Goal: Transaction & Acquisition: Purchase product/service

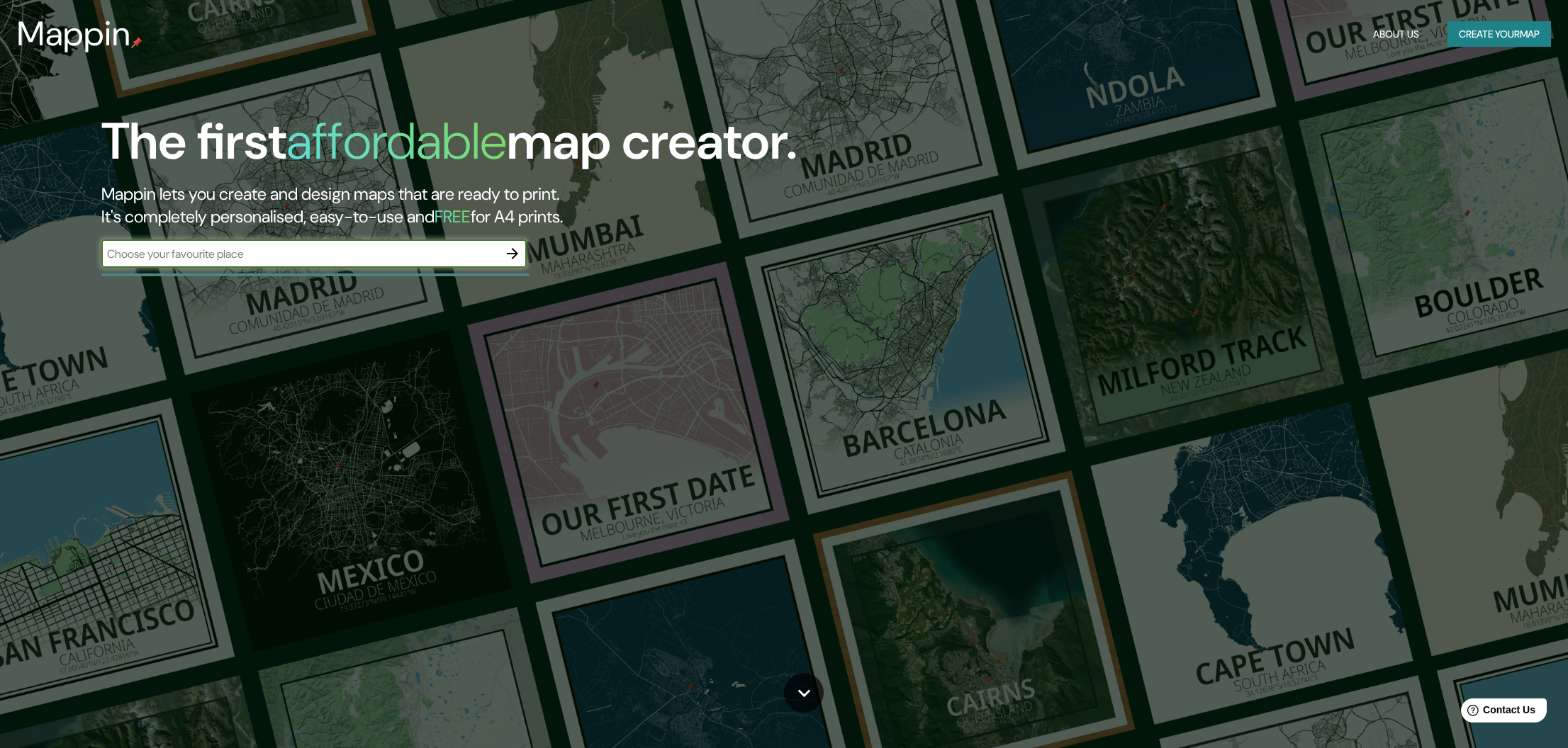
click at [280, 260] on input "text" at bounding box center [299, 254] width 397 height 16
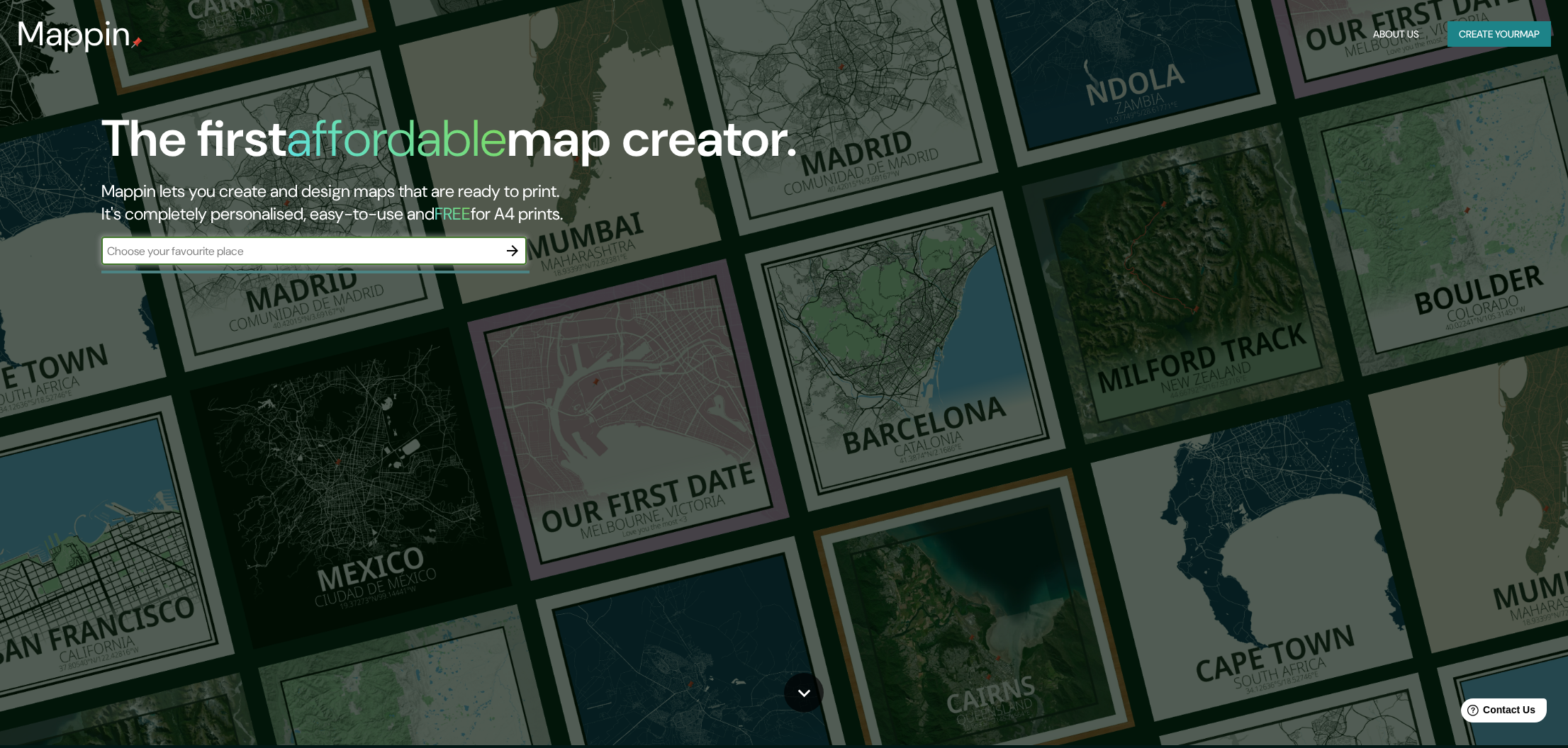
click at [265, 245] on input "text" at bounding box center [299, 251] width 397 height 16
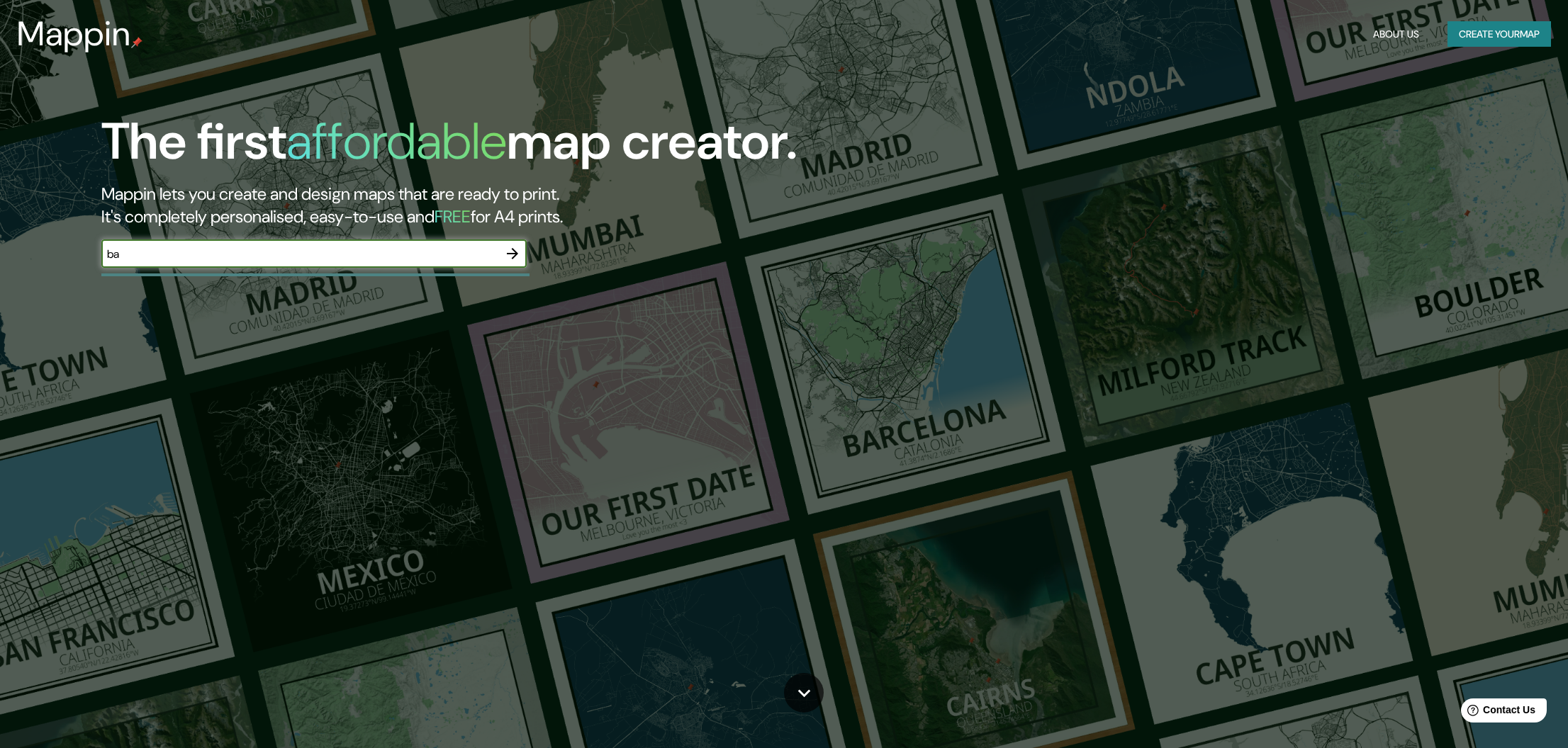
type input "b"
type input "torre diagonal one"
click at [513, 254] on icon "button" at bounding box center [513, 253] width 17 height 17
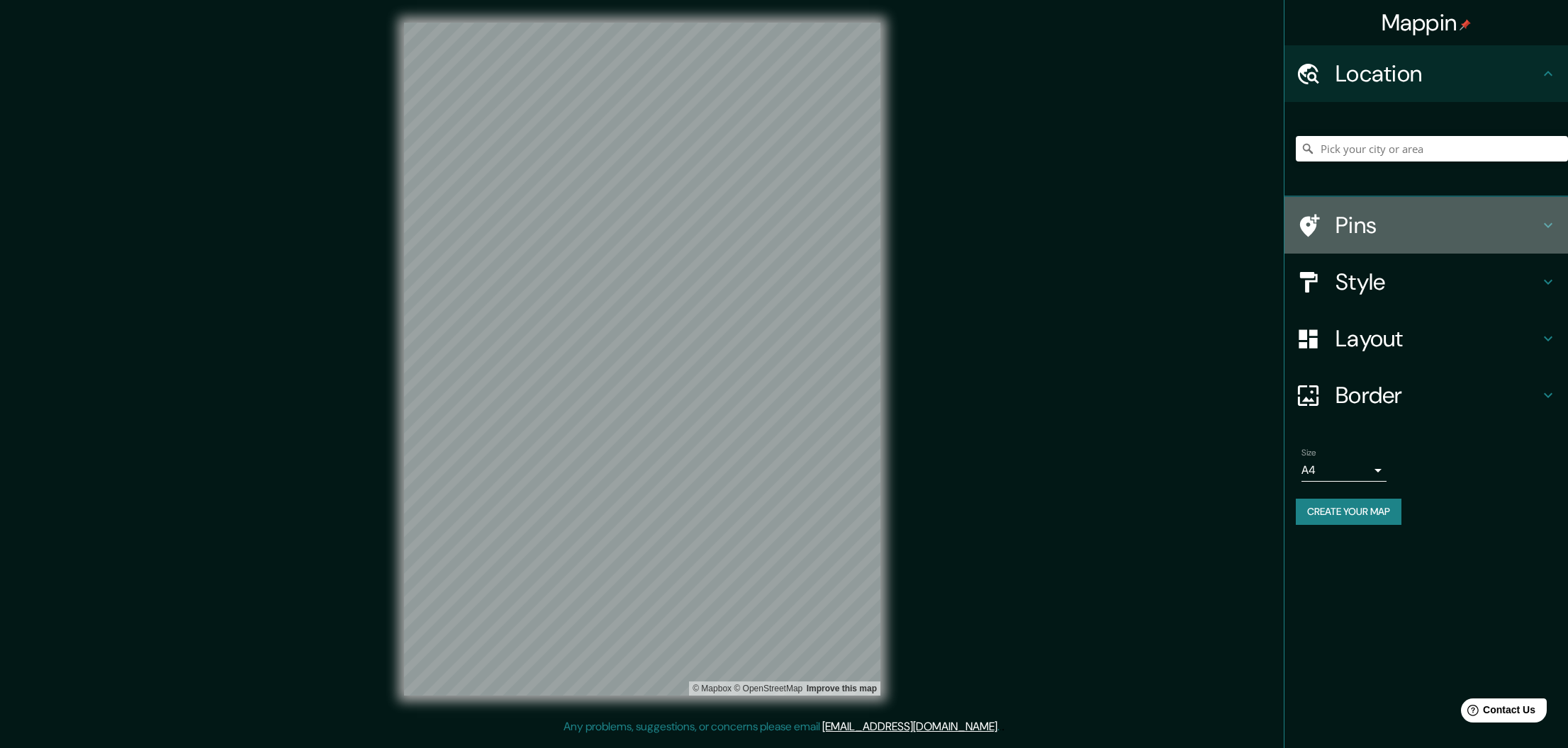
click at [1392, 220] on h4 "Pins" at bounding box center [1437, 225] width 204 height 28
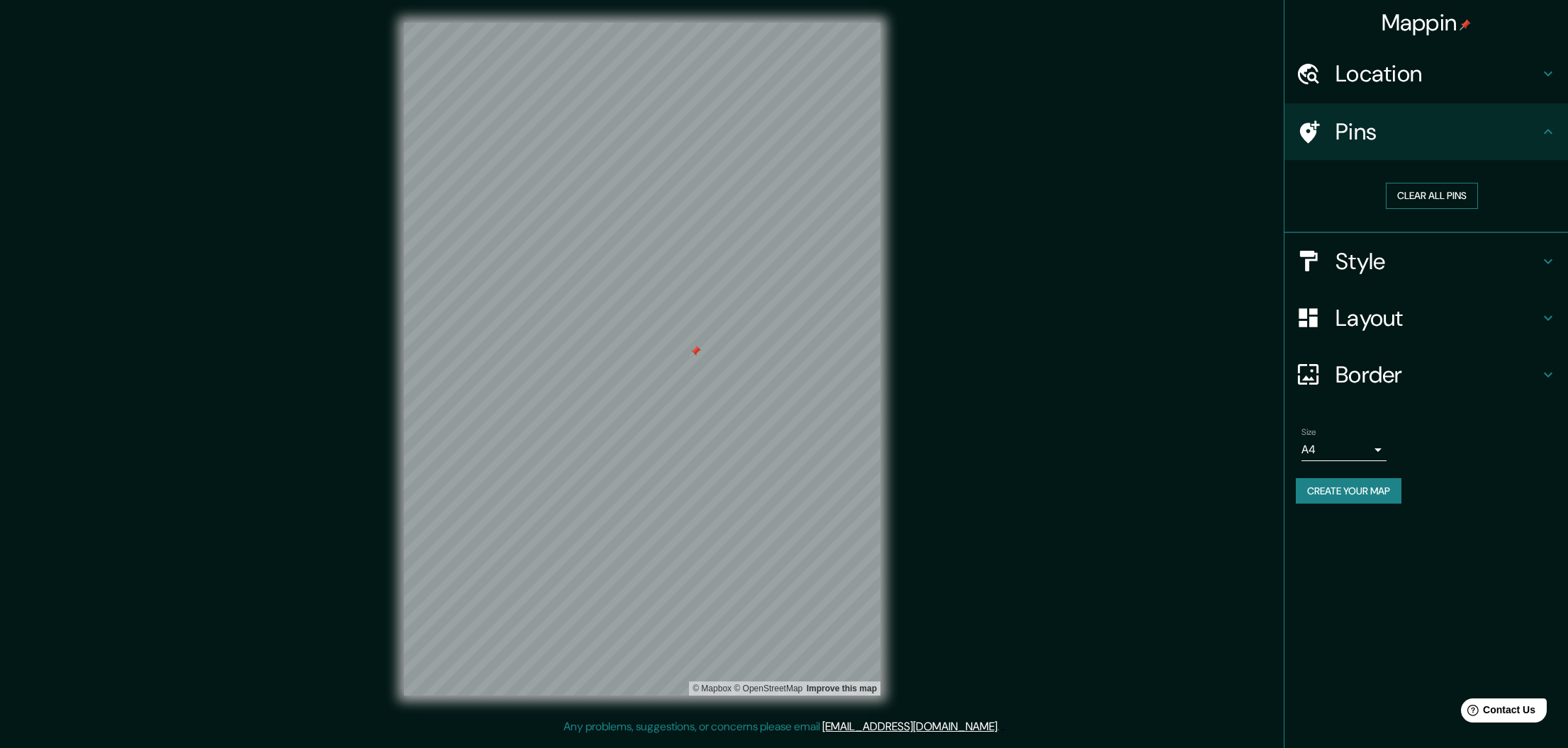
click at [1422, 190] on button "Clear all pins" at bounding box center [1431, 196] width 92 height 26
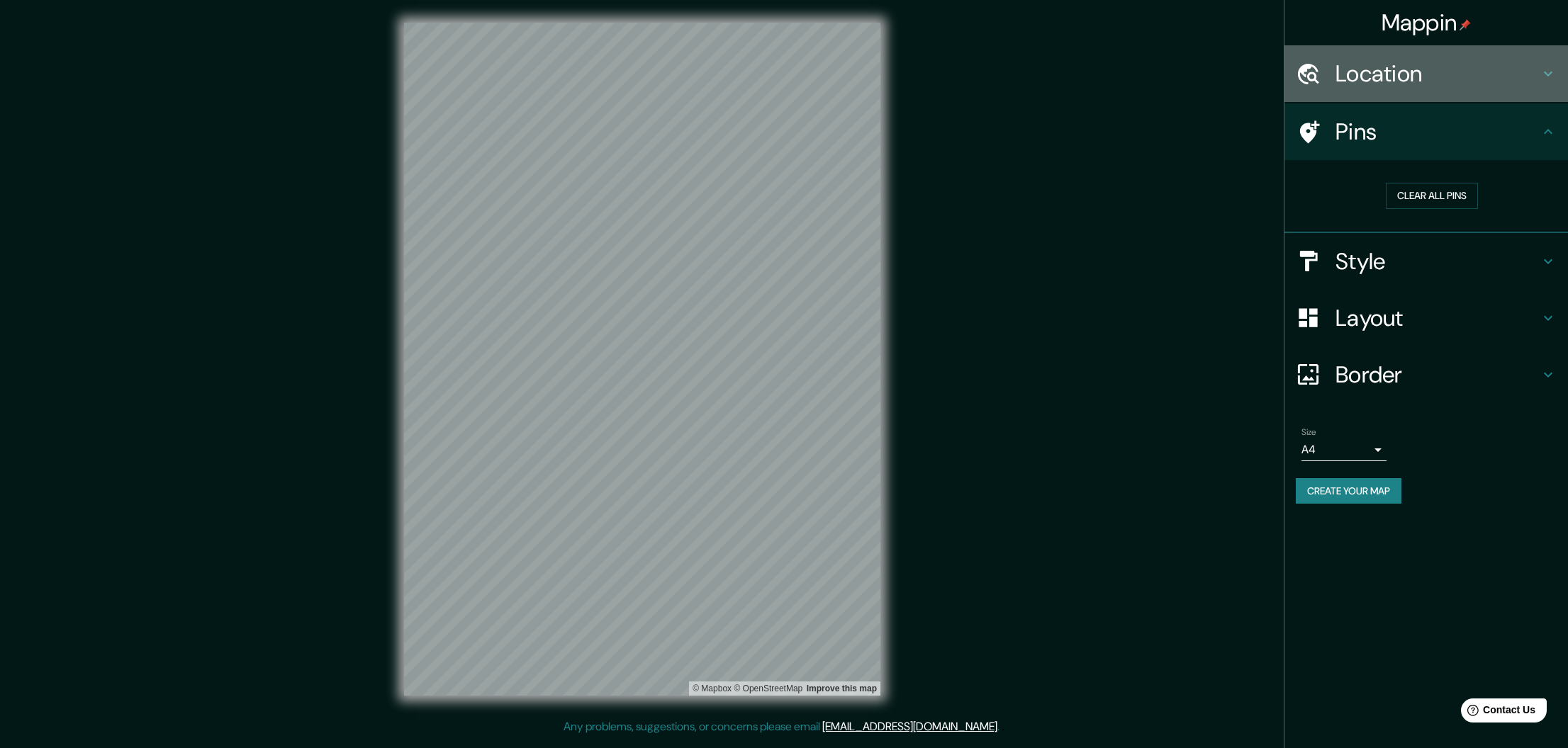
click at [1397, 92] on div "Location" at bounding box center [1426, 73] width 284 height 57
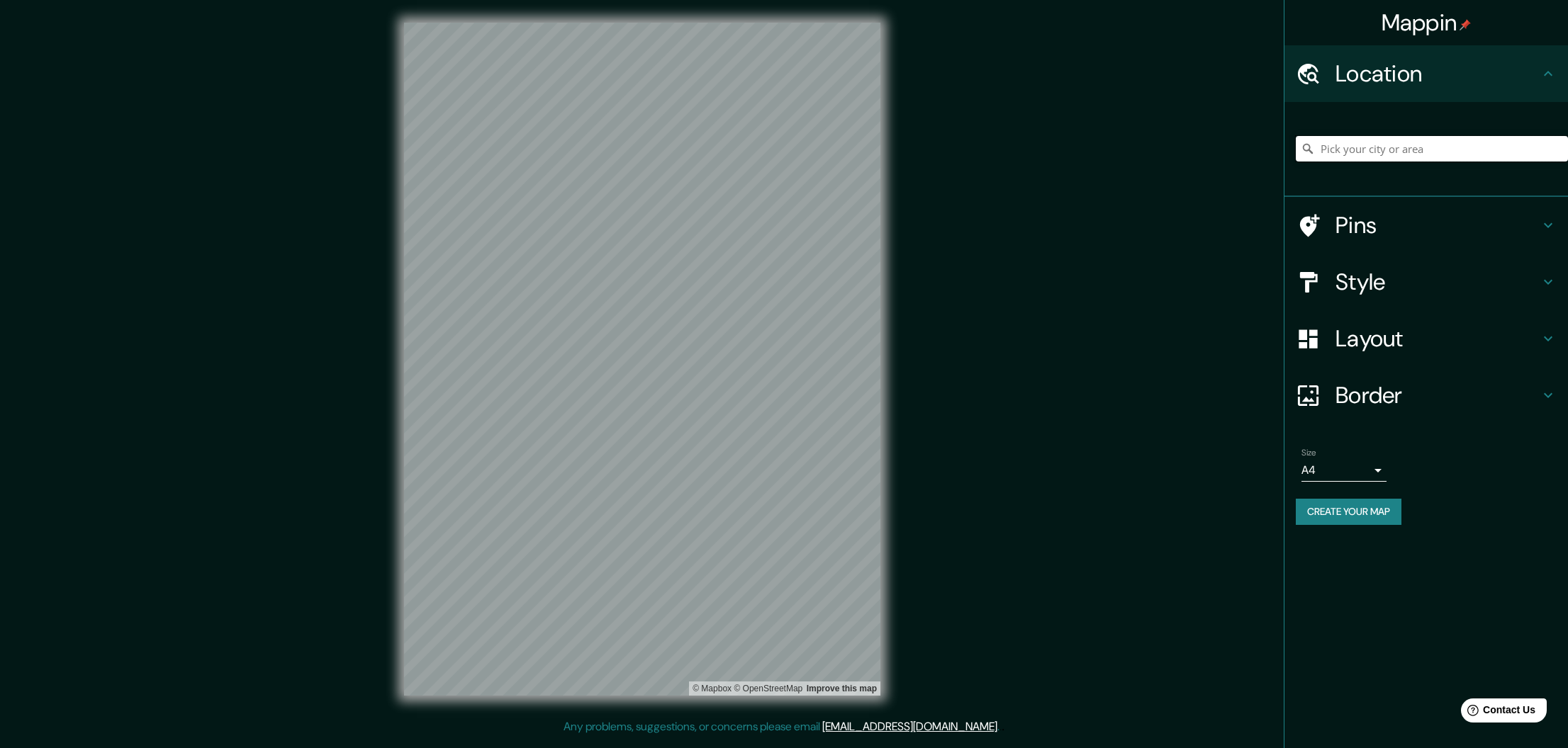
click at [1413, 145] on input "Pick your city or area" at bounding box center [1431, 148] width 272 height 26
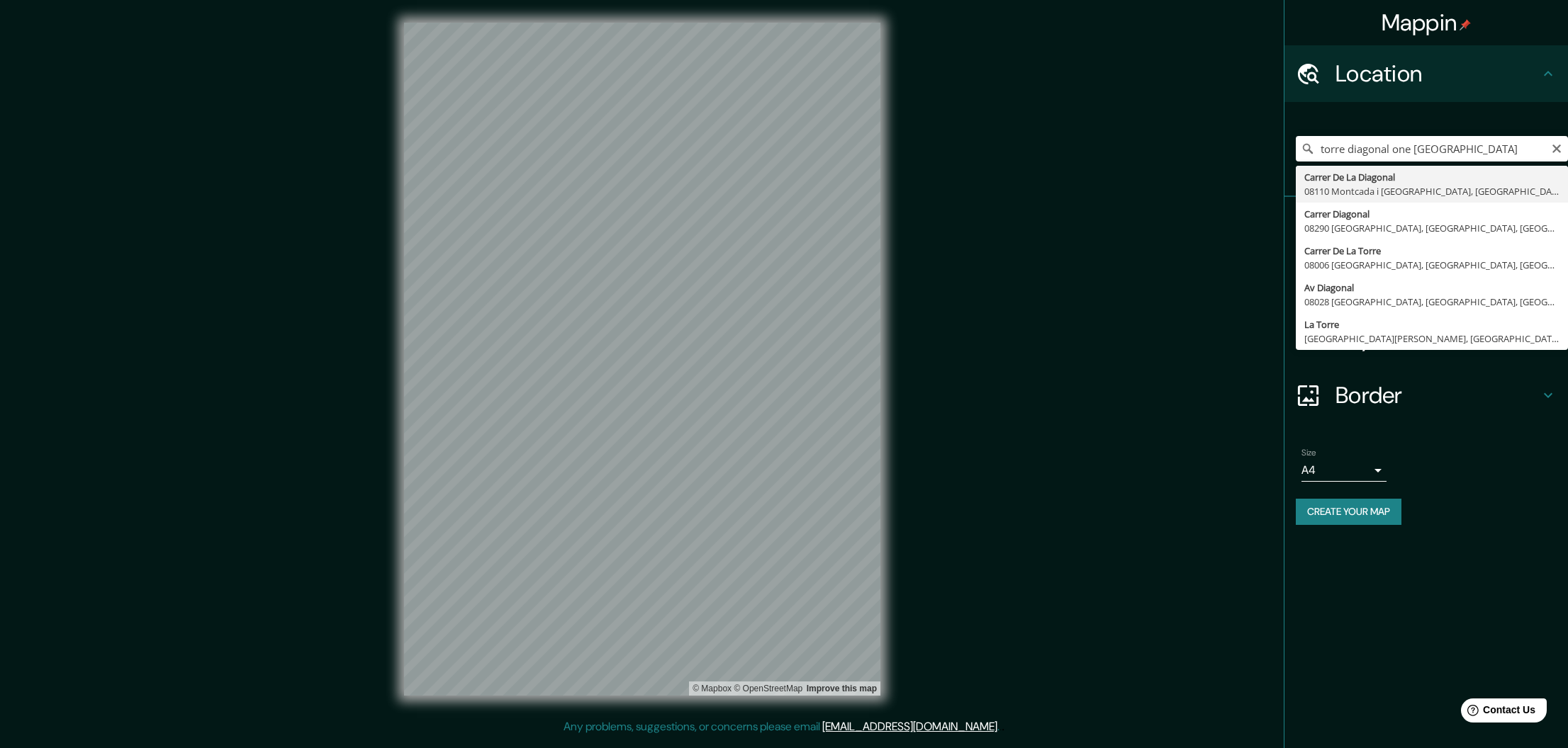
drag, startPoint x: 1441, startPoint y: 210, endPoint x: 1383, endPoint y: 185, distance: 63.2
type input "Carrer De La Diagonal, 08110 [GEOGRAPHIC_DATA], [GEOGRAPHIC_DATA], [GEOGRAPHIC_…"
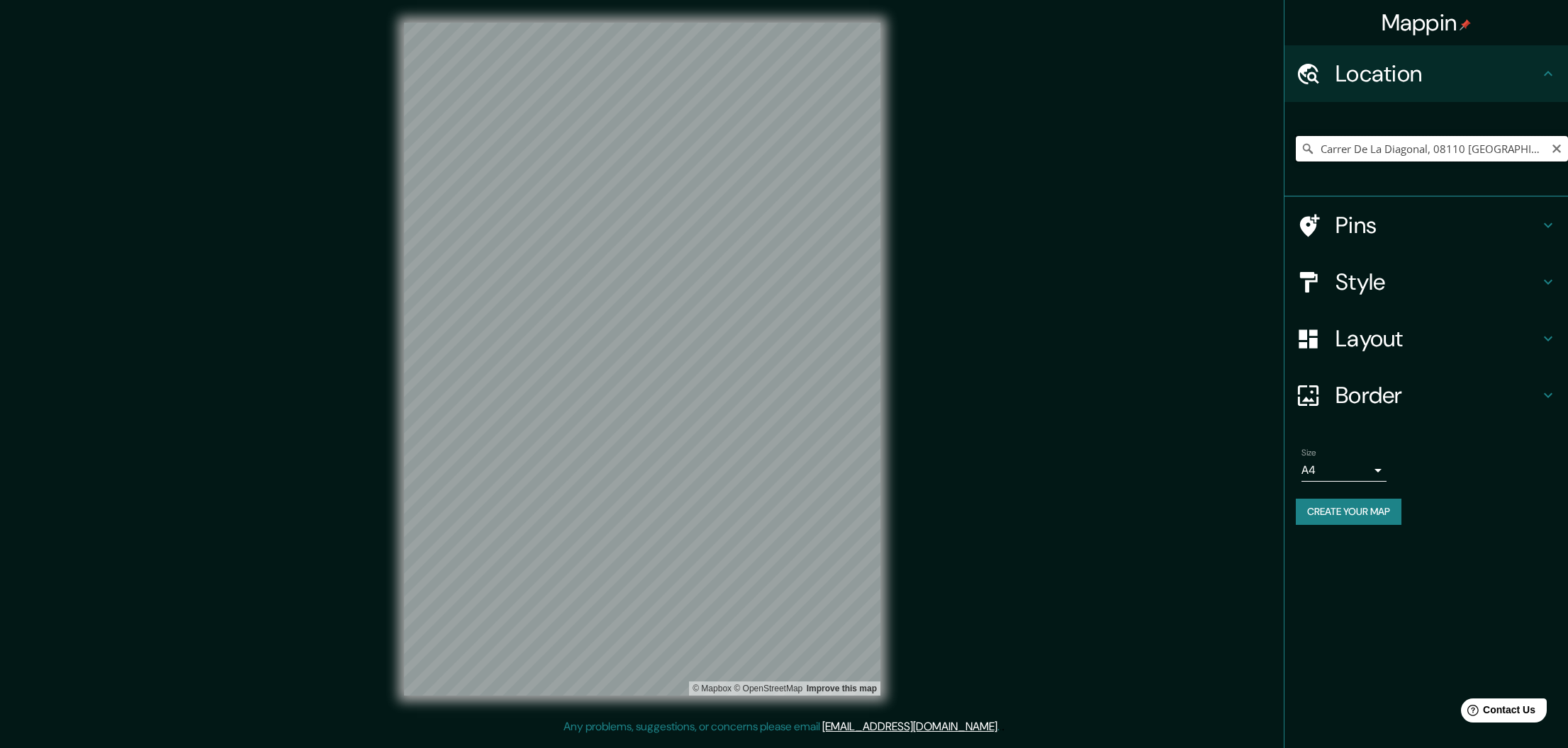
click at [1563, 144] on input "Carrer De La Diagonal, 08110 [GEOGRAPHIC_DATA], [GEOGRAPHIC_DATA], [GEOGRAPHIC_…" at bounding box center [1431, 148] width 272 height 26
click at [1553, 148] on icon "Clear" at bounding box center [1556, 148] width 12 height 12
click at [1449, 145] on input "[STREET_ADDRESS][US_STATE]" at bounding box center [1431, 148] width 272 height 26
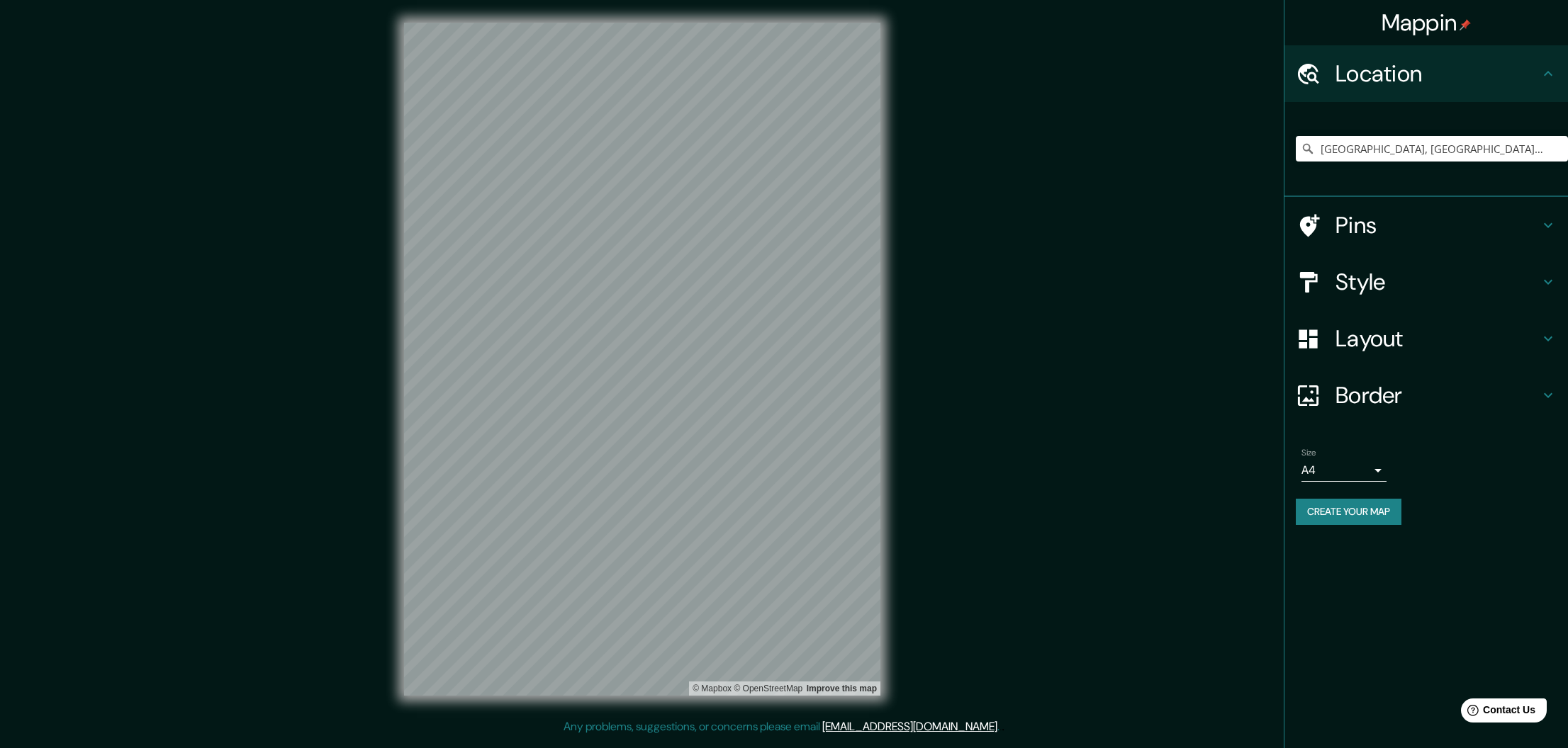
click at [1362, 269] on h4 "Style" at bounding box center [1437, 282] width 204 height 28
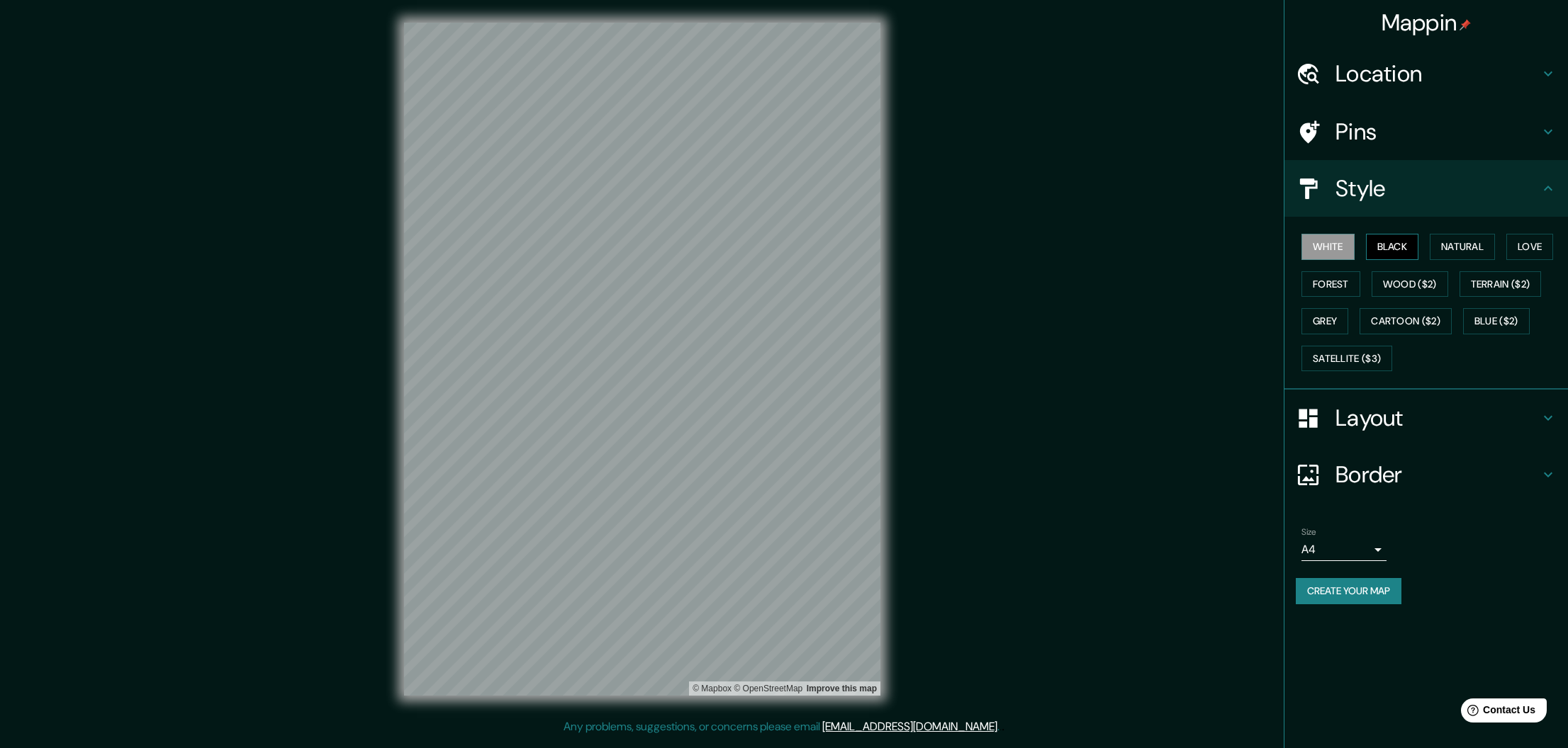
click at [1409, 246] on button "Black" at bounding box center [1392, 247] width 53 height 26
click at [1455, 241] on button "Natural" at bounding box center [1462, 247] width 65 height 26
click at [1538, 249] on button "Love" at bounding box center [1529, 247] width 47 height 26
click at [1344, 278] on button "Forest" at bounding box center [1331, 284] width 59 height 26
click at [1400, 284] on button "Wood ($2)" at bounding box center [1409, 284] width 77 height 26
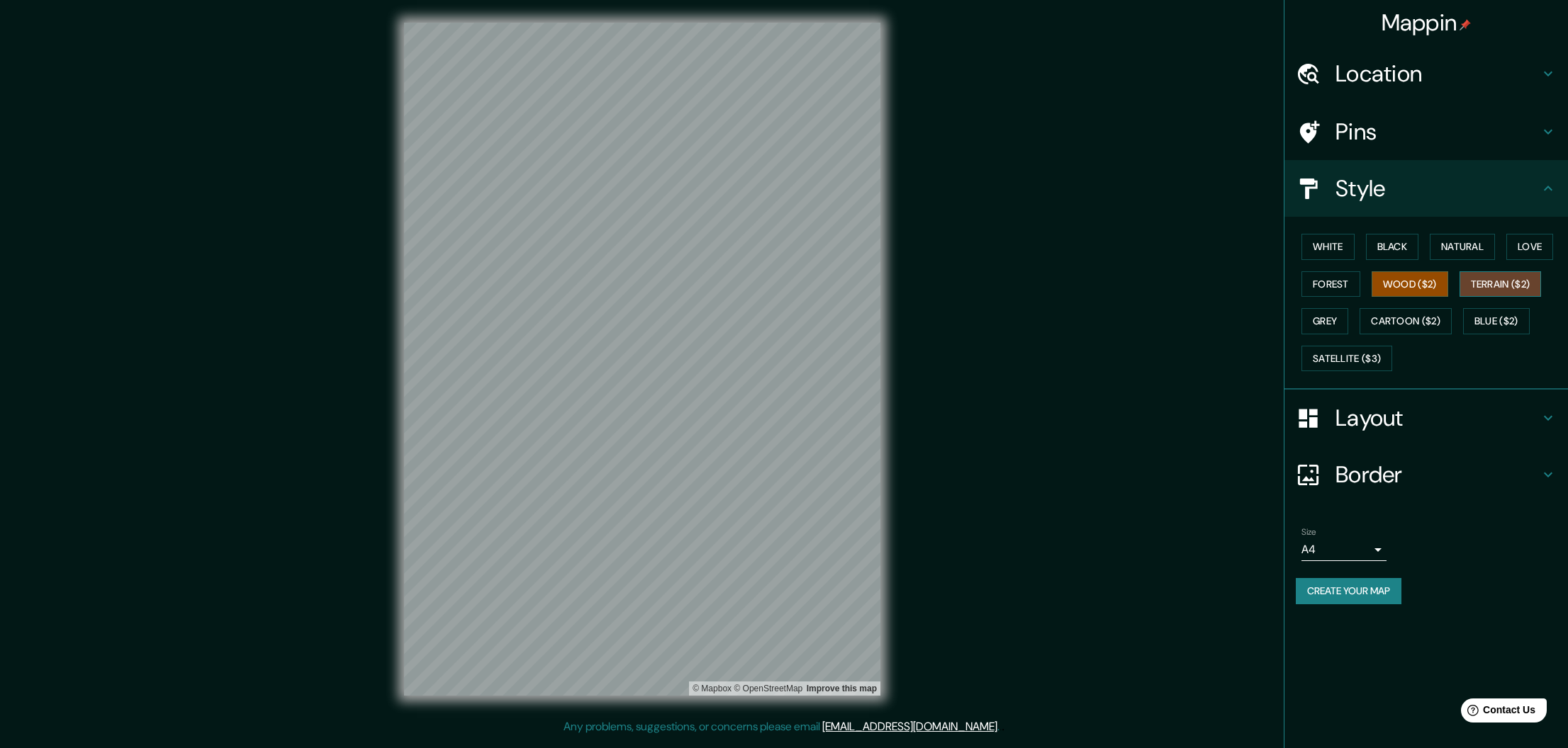
click at [1498, 291] on button "Terrain ($2)" at bounding box center [1500, 284] width 82 height 26
click at [1454, 290] on div "White Black Natural Love Forest Wood ($2) Terrain ($2) Grey Cartoon ($2) Blue (…" at bounding box center [1431, 303] width 272 height 149
click at [1425, 286] on button "Wood ($2)" at bounding box center [1409, 284] width 77 height 26
click at [1457, 245] on button "Natural" at bounding box center [1462, 247] width 65 height 26
click at [1333, 318] on button "Grey" at bounding box center [1325, 322] width 47 height 26
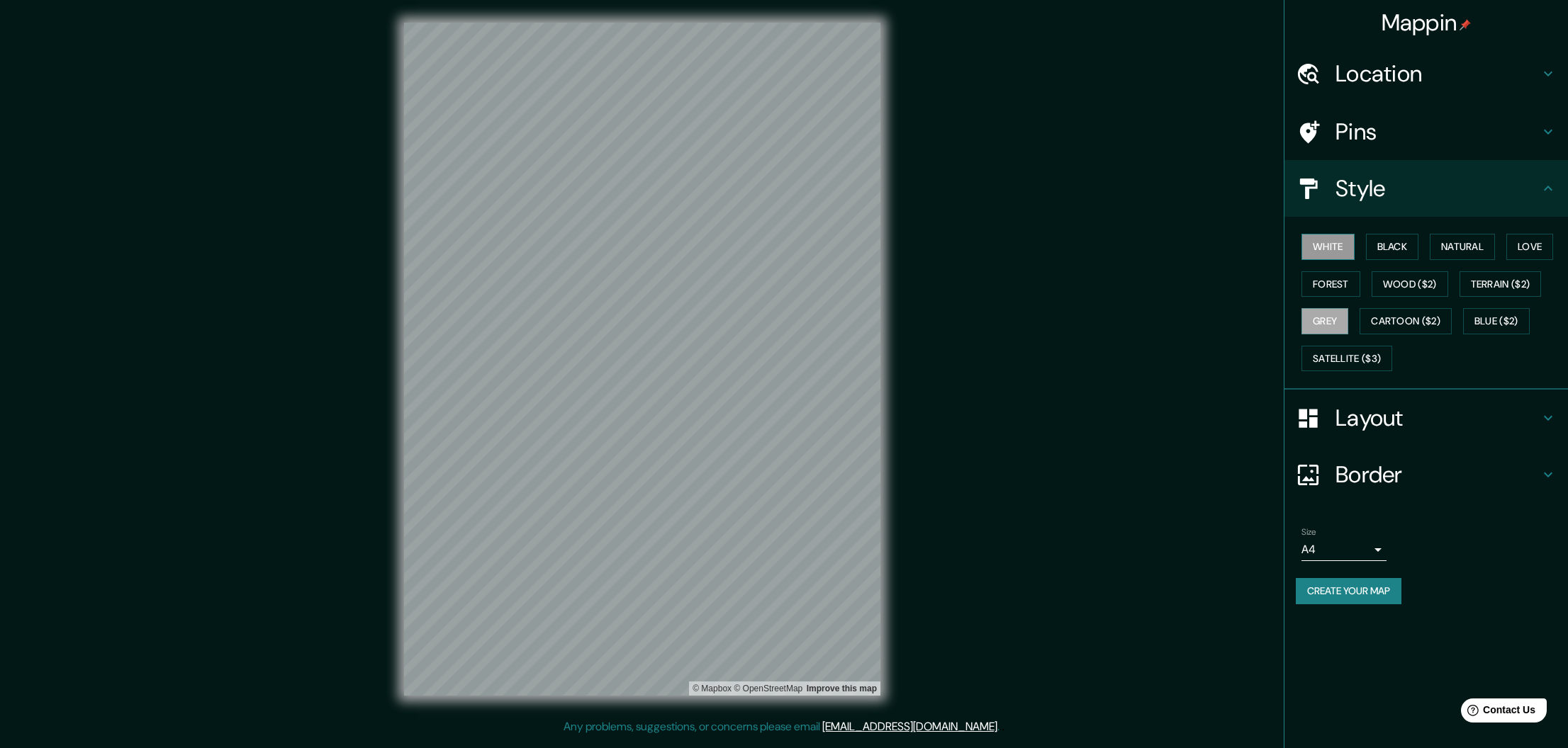
click at [1336, 249] on button "White" at bounding box center [1328, 247] width 53 height 26
click at [1483, 247] on button "Natural" at bounding box center [1462, 247] width 65 height 26
click at [1445, 247] on button "Natural" at bounding box center [1462, 247] width 65 height 26
click at [1342, 246] on button "White" at bounding box center [1328, 247] width 53 height 26
click at [1359, 246] on div "White Black Natural Love Forest Wood ($2) Terrain ($2) Grey Cartoon ($2) Blue (…" at bounding box center [1431, 303] width 272 height 149
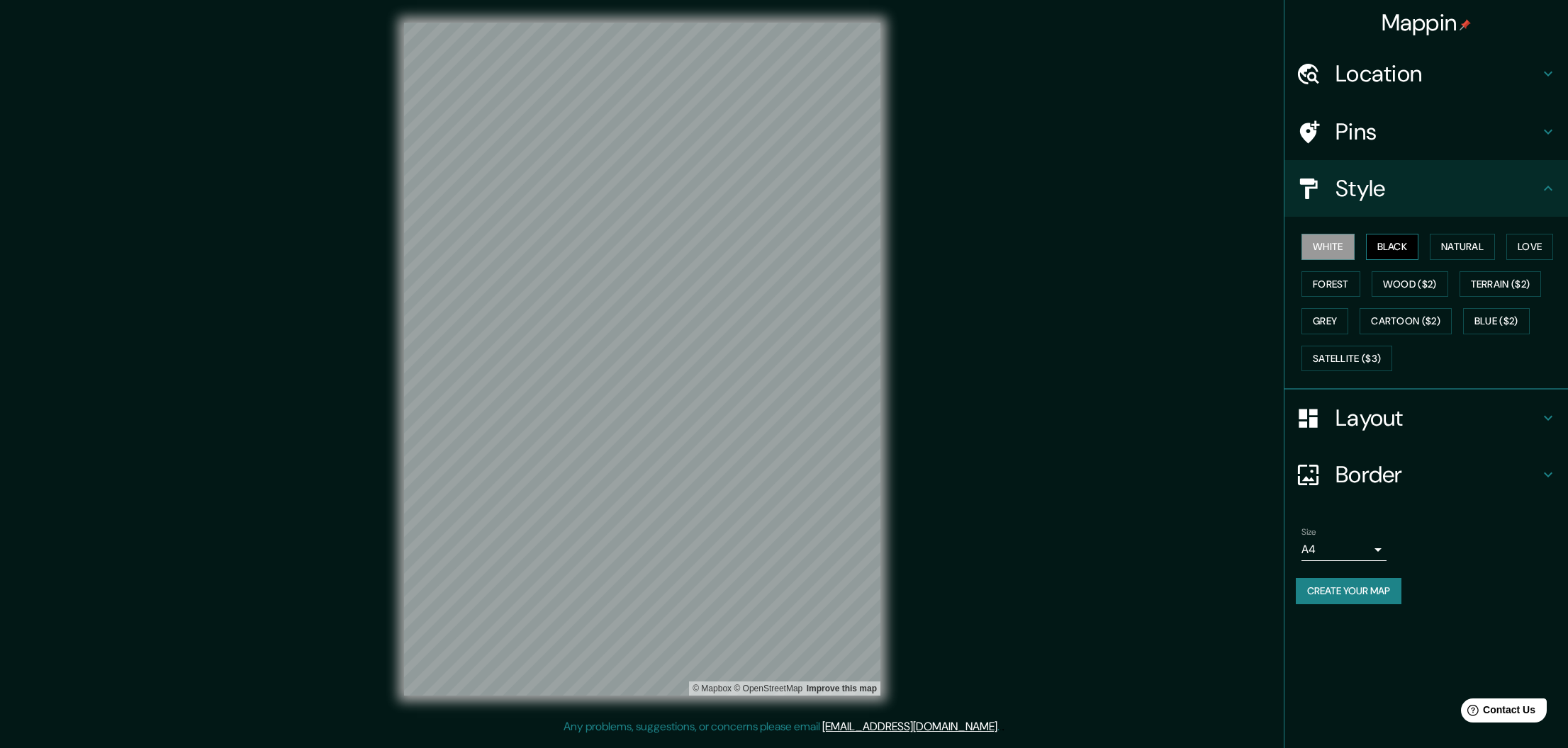
click at [1396, 245] on button "Black" at bounding box center [1392, 247] width 53 height 26
click at [1458, 246] on button "Natural" at bounding box center [1462, 247] width 65 height 26
click at [1364, 352] on button "Satellite ($3)" at bounding box center [1347, 359] width 91 height 26
click at [1477, 327] on button "Blue ($2)" at bounding box center [1497, 322] width 67 height 26
click at [1424, 318] on button "Cartoon ($2)" at bounding box center [1406, 322] width 92 height 26
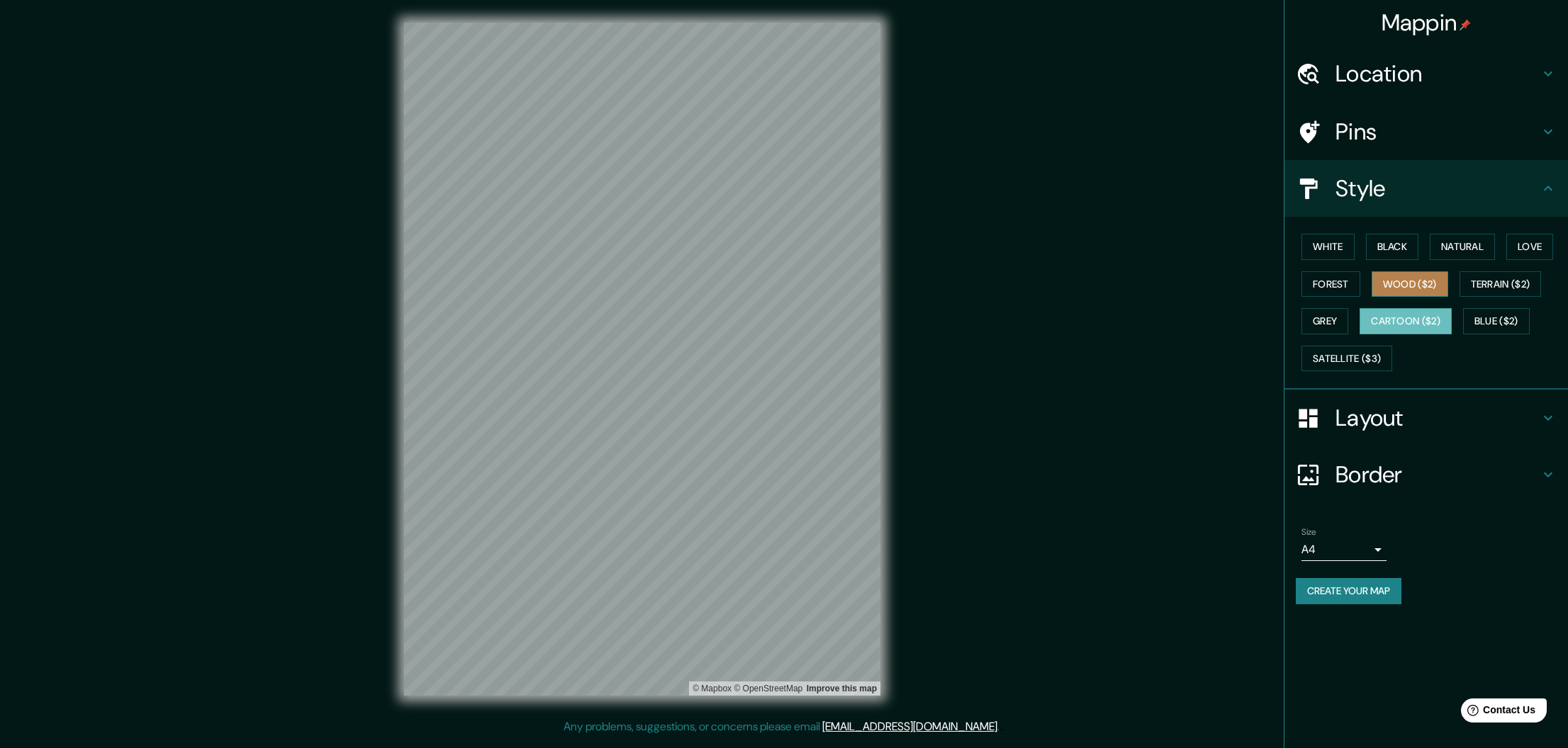
click at [1431, 291] on button "Wood ($2)" at bounding box center [1409, 284] width 77 height 26
click at [1500, 319] on button "Blue ($2)" at bounding box center [1497, 322] width 67 height 26
click at [1490, 289] on button "Terrain ($2)" at bounding box center [1500, 284] width 82 height 26
click at [1334, 284] on button "Forest" at bounding box center [1331, 284] width 59 height 26
click at [1407, 242] on button "Black" at bounding box center [1392, 247] width 53 height 26
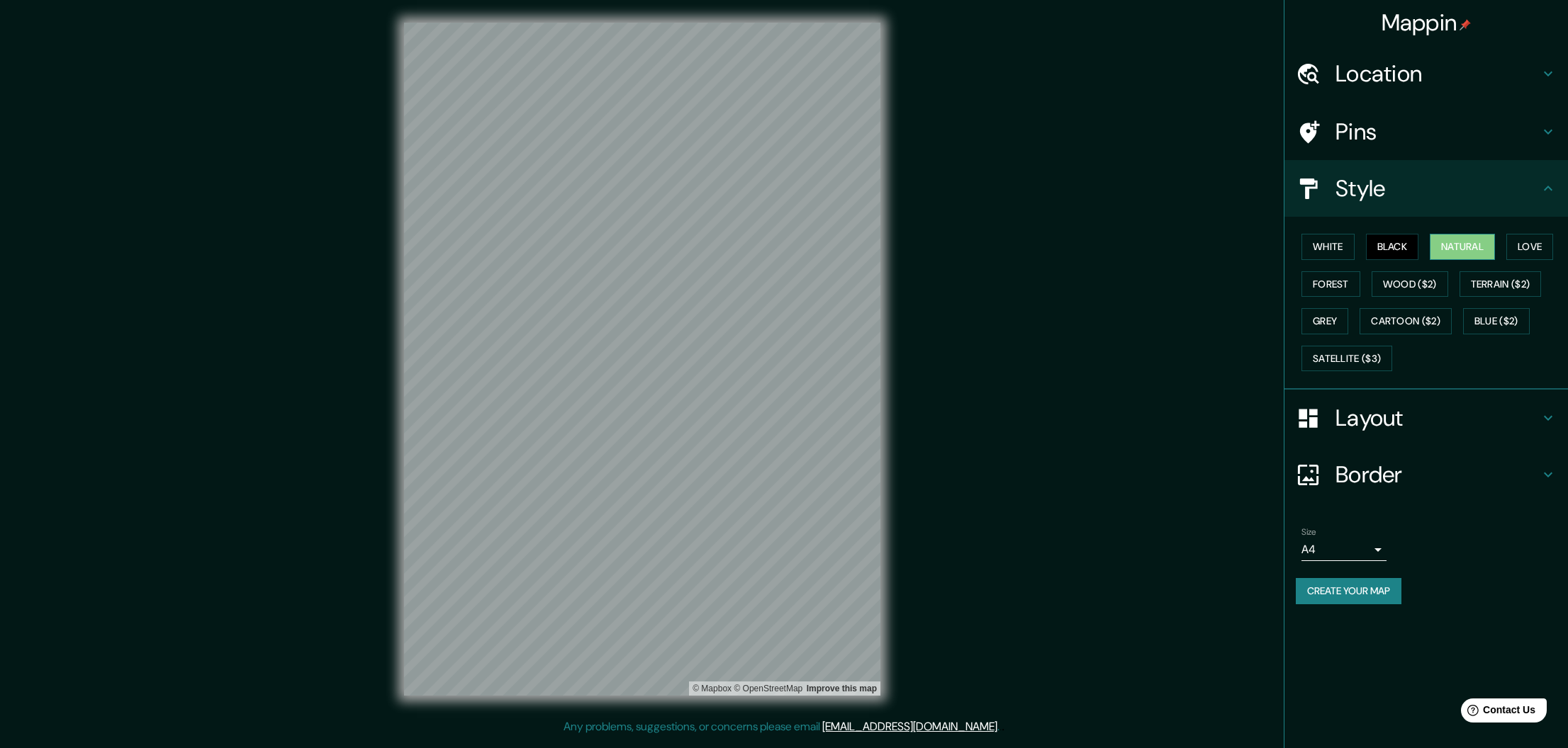
click at [1469, 242] on button "Natural" at bounding box center [1462, 247] width 65 height 26
click at [1327, 426] on div "Layout" at bounding box center [1426, 418] width 284 height 57
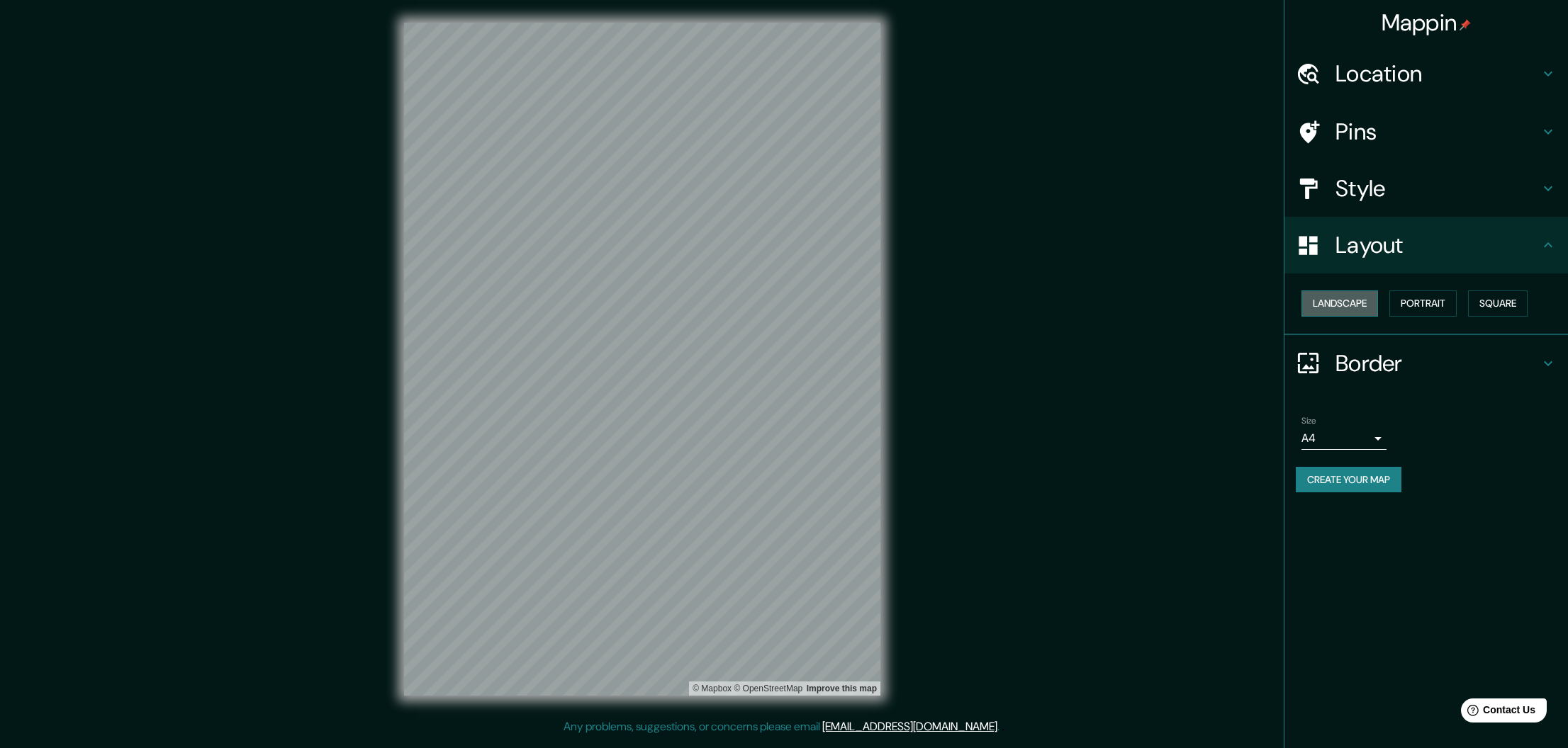
click at [1329, 308] on button "Landscape" at bounding box center [1340, 304] width 77 height 26
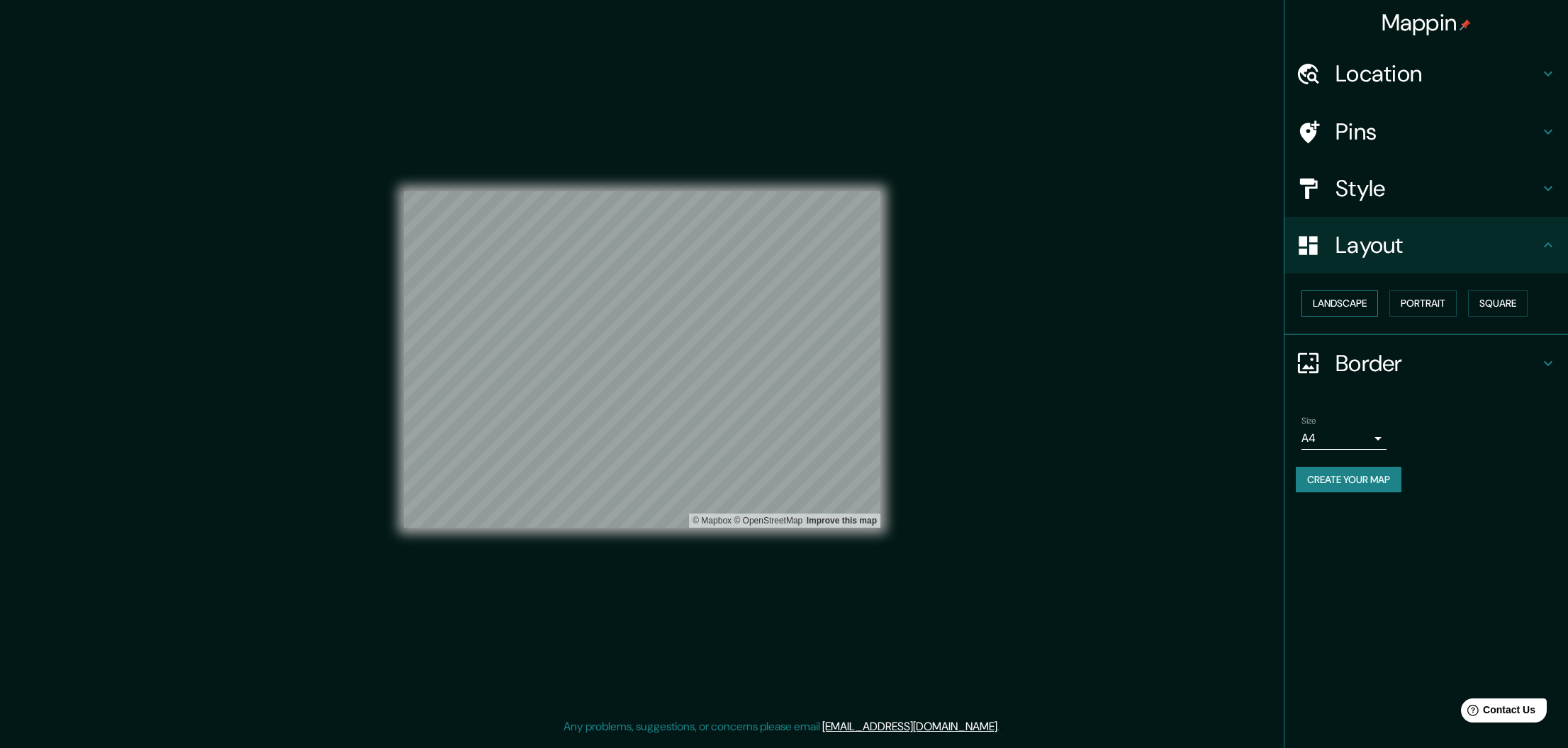
click at [1329, 308] on button "Landscape" at bounding box center [1340, 304] width 77 height 26
click at [1416, 304] on button "Portrait" at bounding box center [1423, 304] width 68 height 26
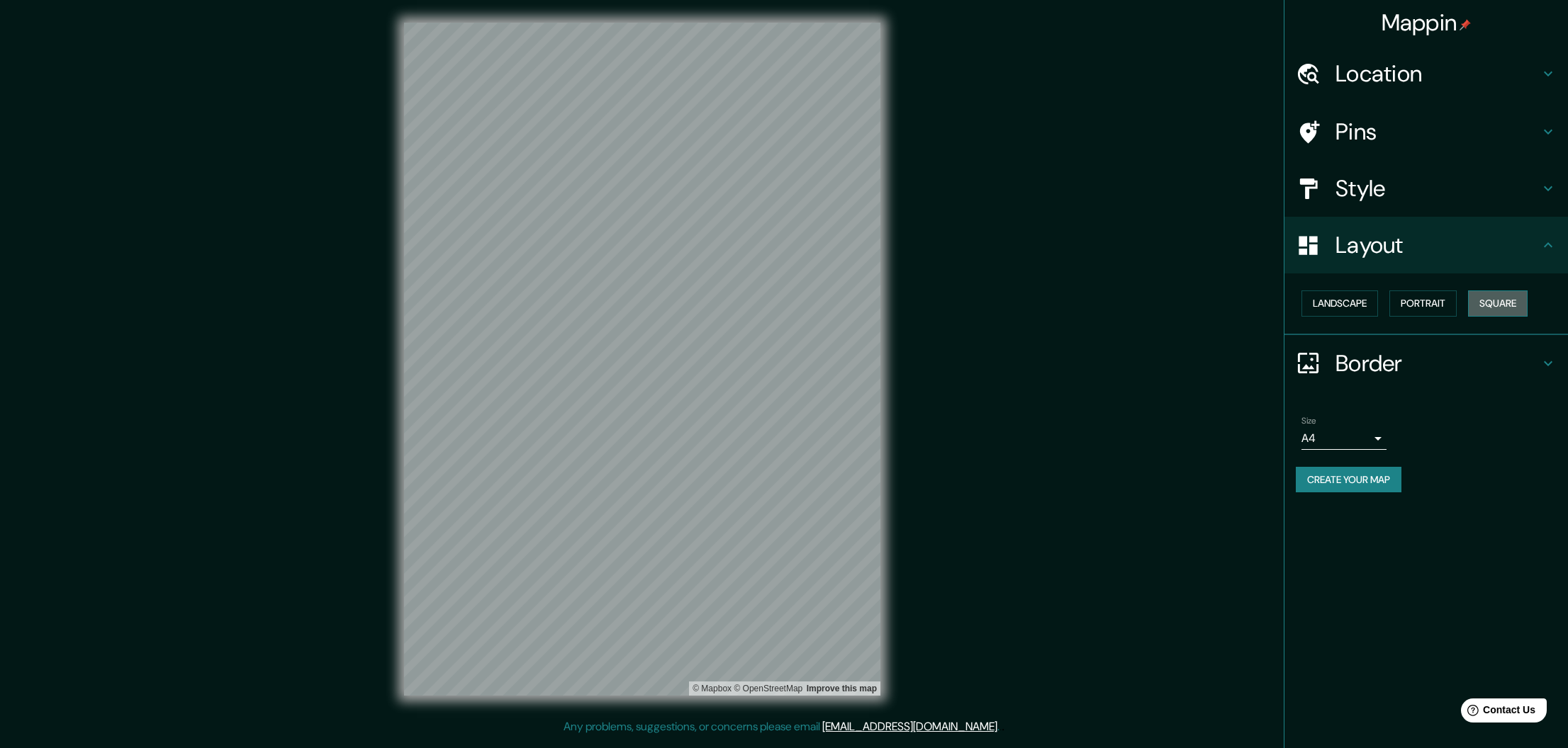
click at [1486, 304] on button "Square" at bounding box center [1497, 304] width 60 height 26
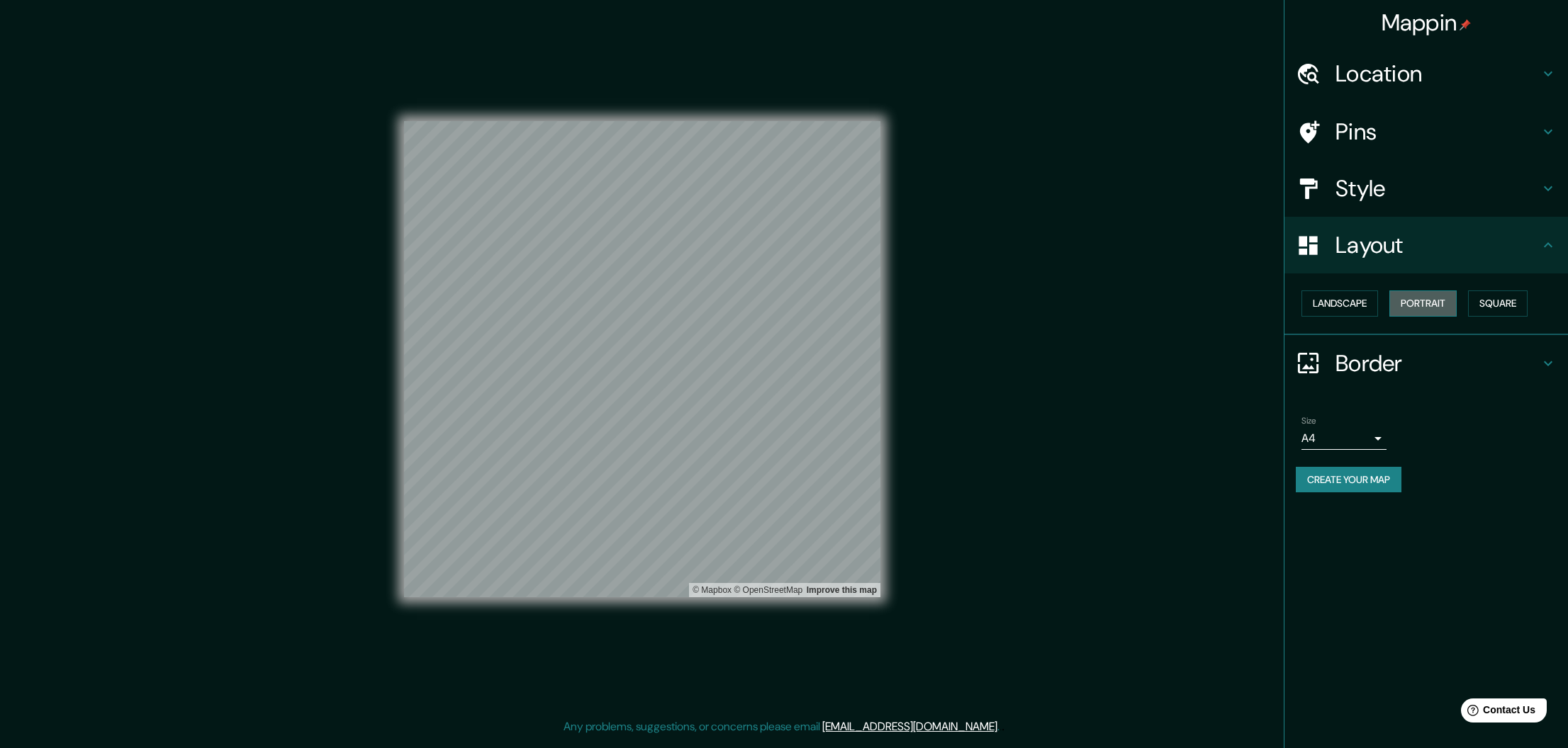
click at [1423, 305] on button "Portrait" at bounding box center [1423, 304] width 68 height 26
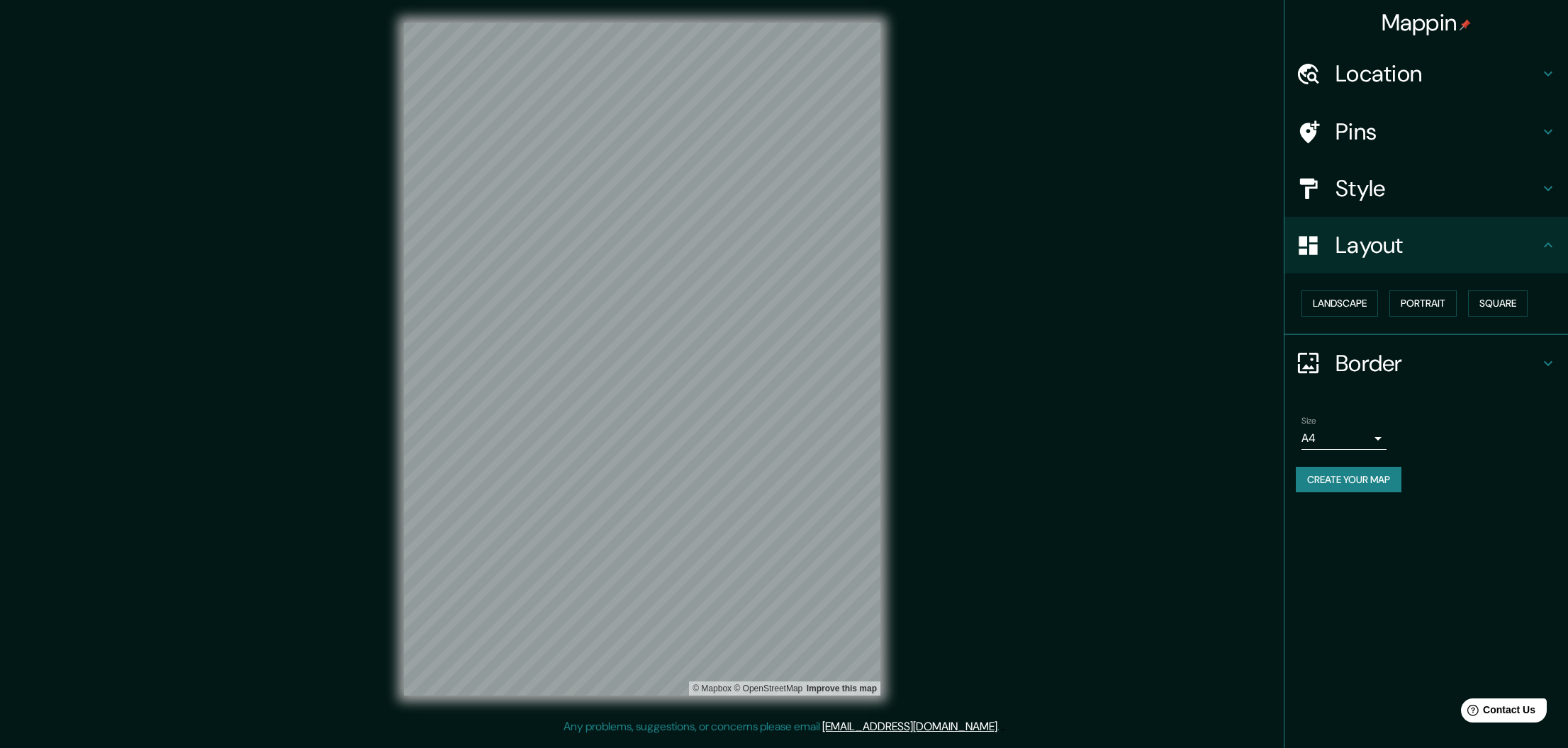
click at [1357, 83] on h4 "Location" at bounding box center [1437, 74] width 204 height 28
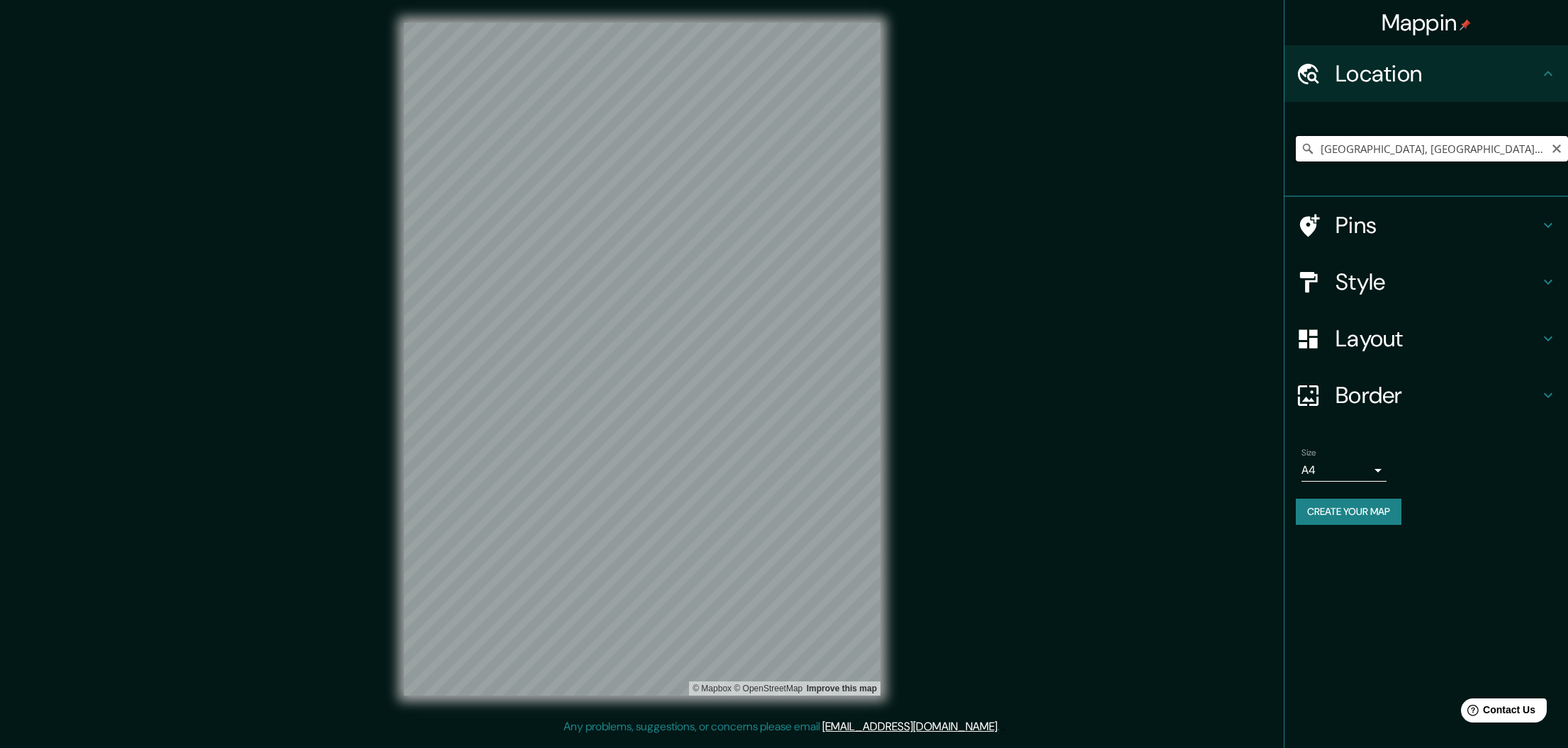
click at [1344, 145] on input "[GEOGRAPHIC_DATA], [GEOGRAPHIC_DATA], [GEOGRAPHIC_DATA]" at bounding box center [1431, 148] width 272 height 26
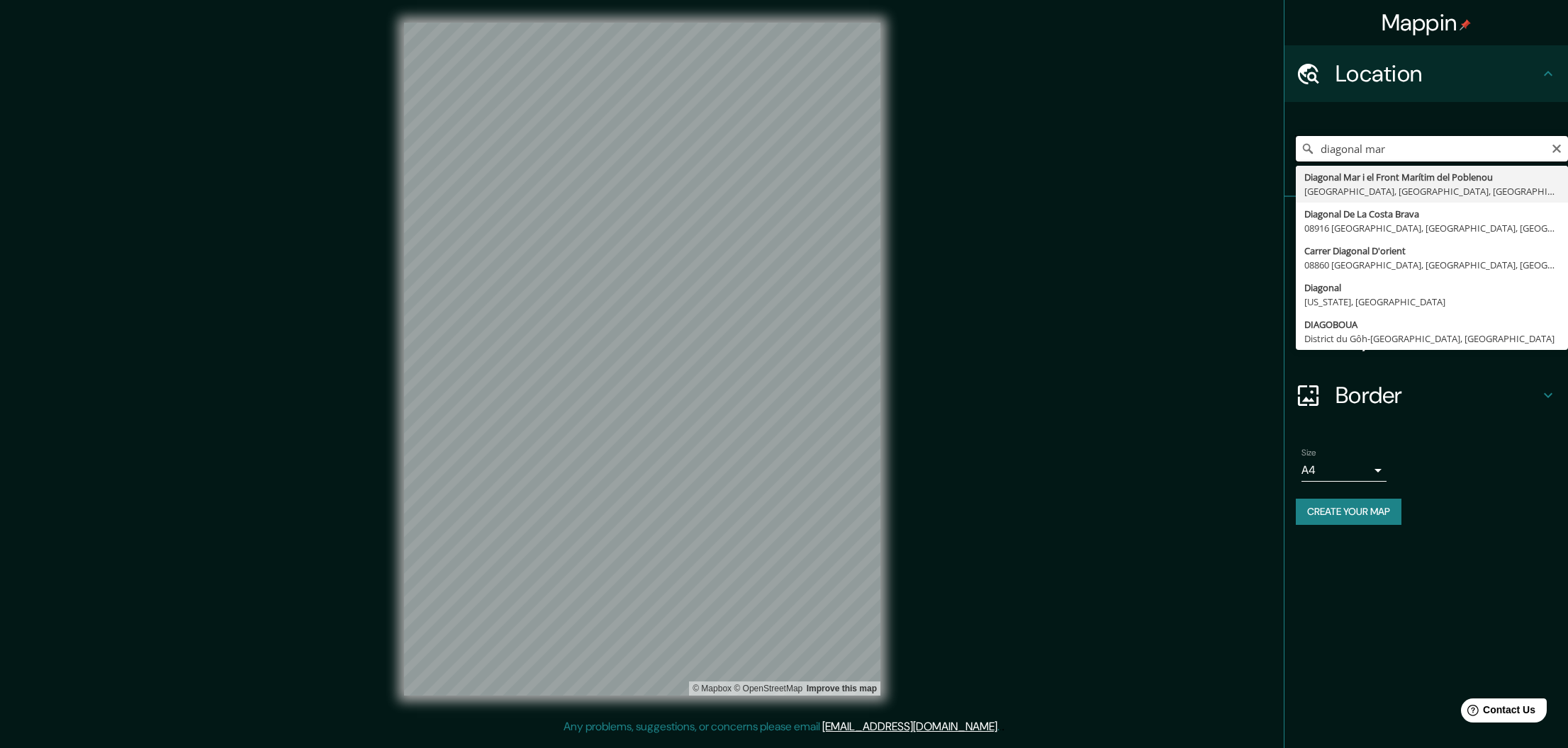
type input "Diagonal Mar i el Front Marítim del Poblenou, [GEOGRAPHIC_DATA], [GEOGRAPHIC_DA…"
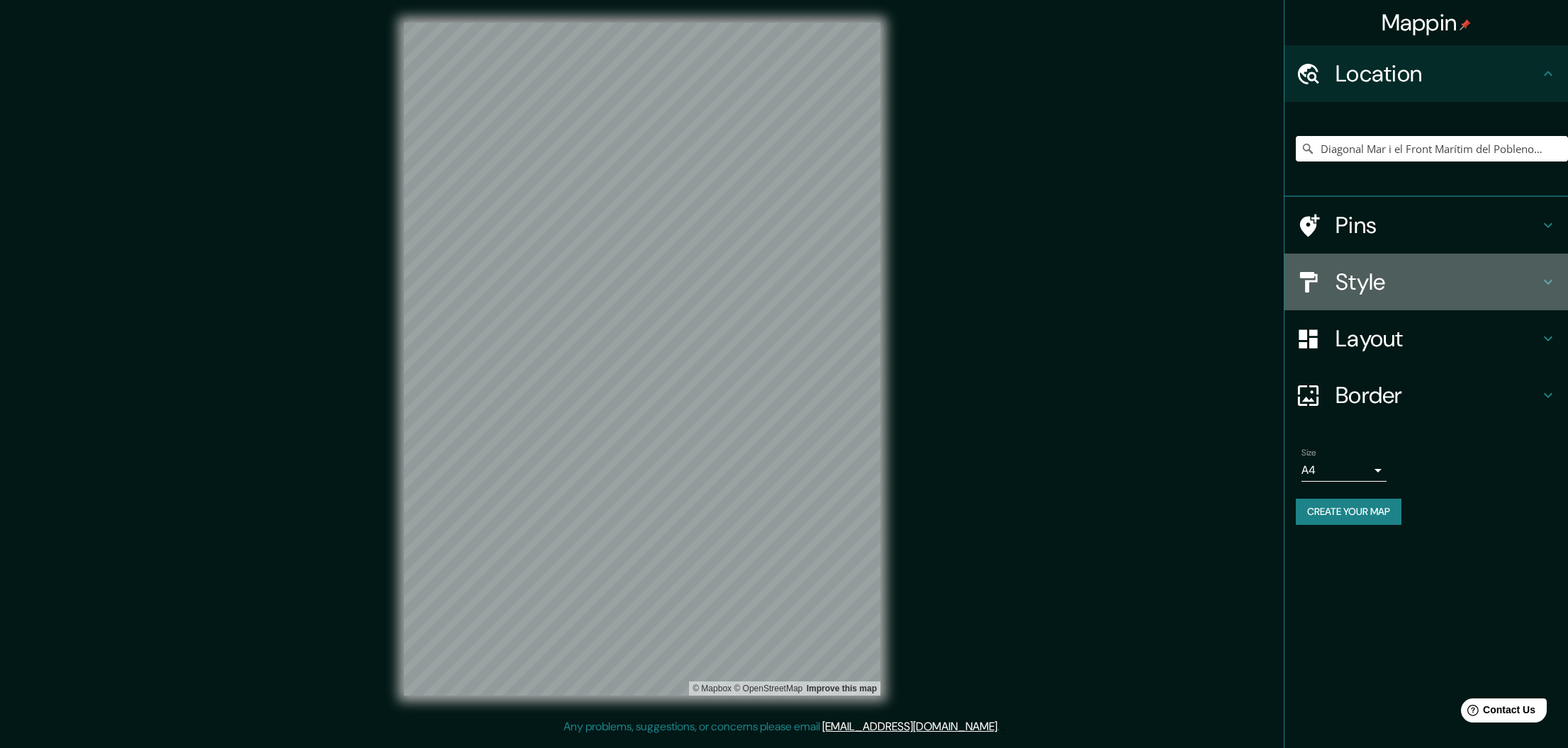
click at [1371, 279] on h4 "Style" at bounding box center [1437, 282] width 204 height 28
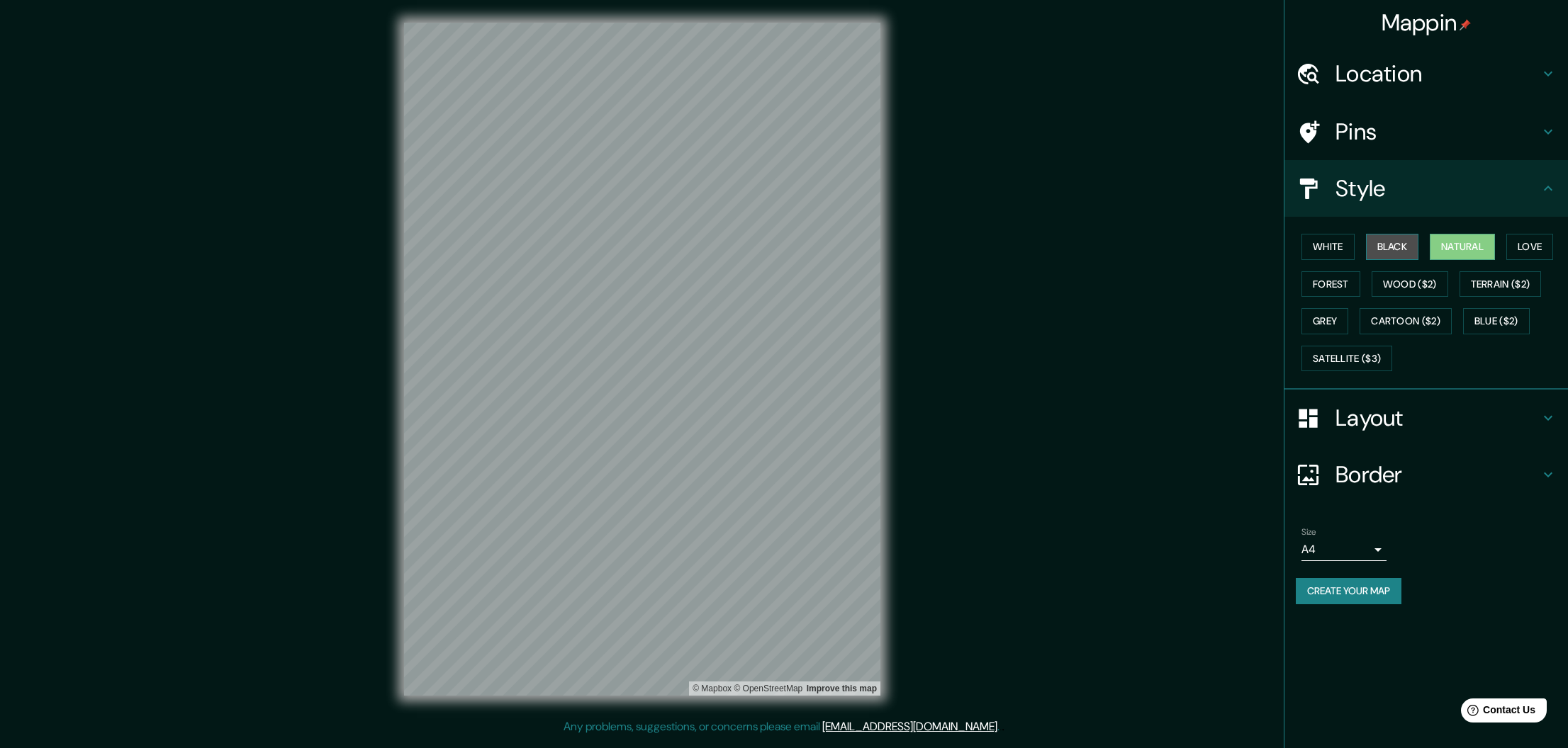
click at [1396, 242] on button "Black" at bounding box center [1392, 247] width 53 height 26
click at [1530, 250] on button "Love" at bounding box center [1529, 247] width 47 height 26
click at [1419, 248] on button "Black" at bounding box center [1392, 247] width 53 height 26
click at [1446, 246] on button "Natural" at bounding box center [1462, 247] width 65 height 26
click at [1359, 243] on div "White Black Natural Love Forest Wood ($2) Terrain ($2) Grey Cartoon ($2) Blue (…" at bounding box center [1431, 303] width 272 height 149
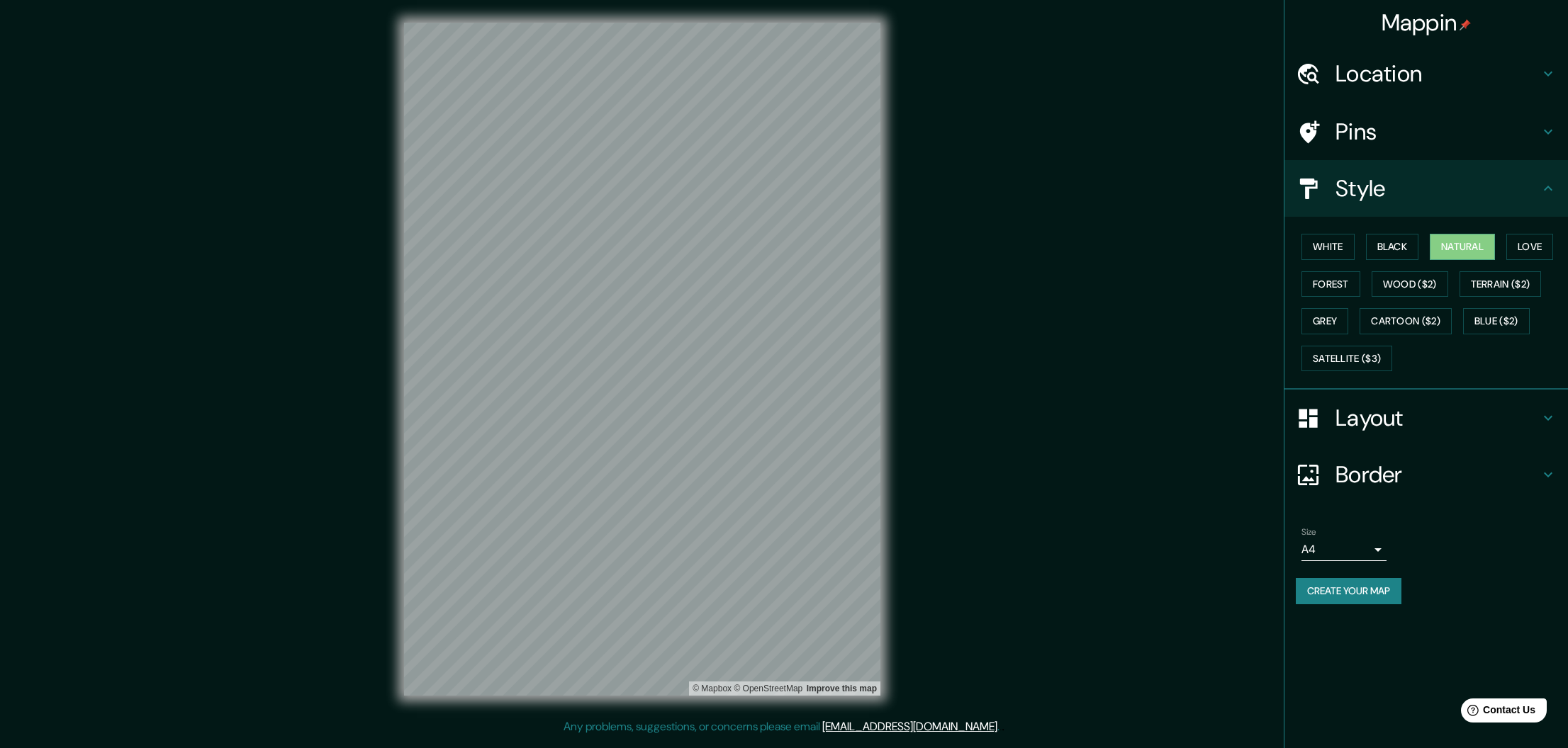
click at [1420, 203] on div "Style" at bounding box center [1426, 188] width 284 height 57
click at [1343, 139] on h4 "Pins" at bounding box center [1437, 131] width 204 height 28
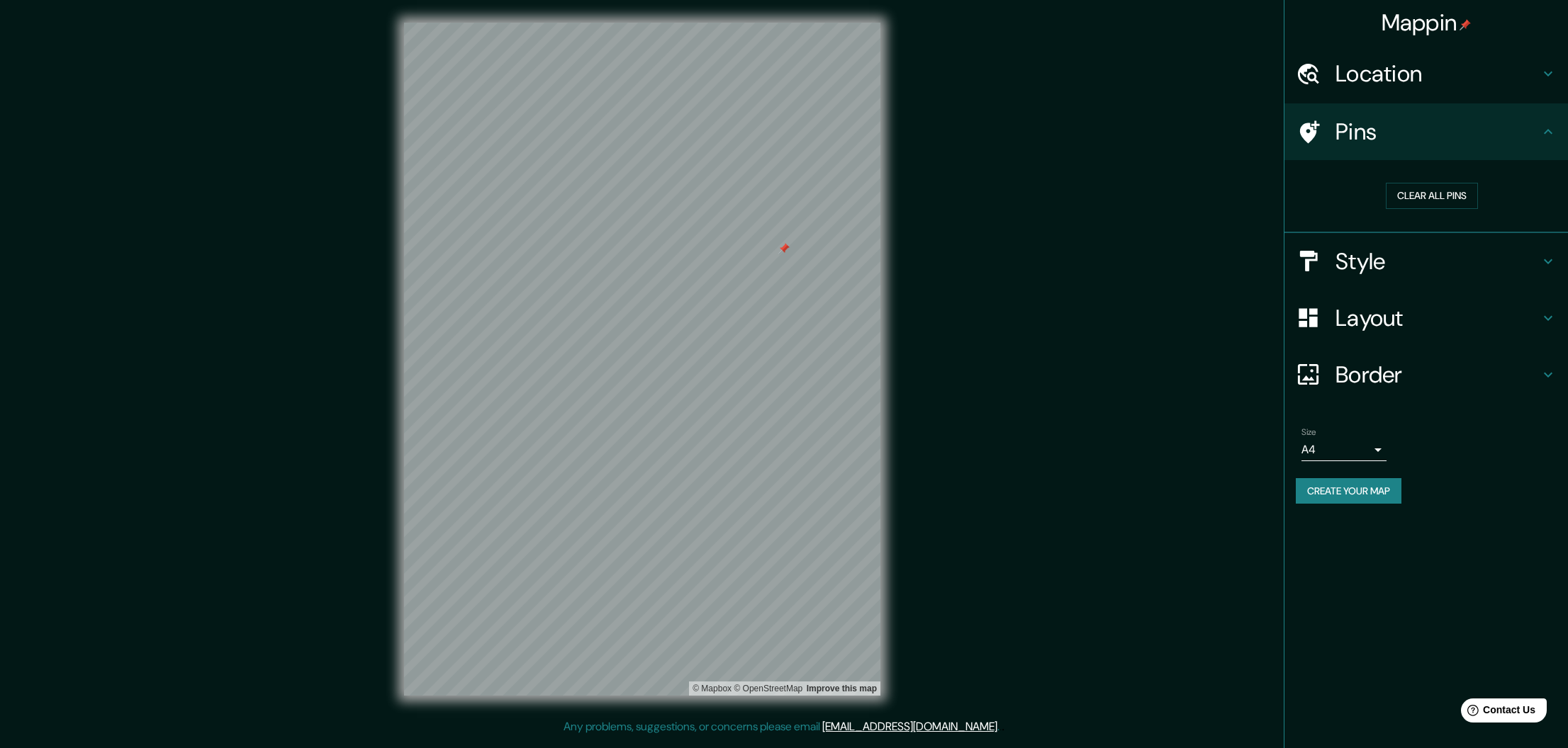
click at [784, 246] on div at bounding box center [784, 249] width 12 height 12
drag, startPoint x: 785, startPoint y: 251, endPoint x: 769, endPoint y: 277, distance: 30.5
click at [765, 275] on div at bounding box center [765, 273] width 12 height 12
click at [766, 278] on div at bounding box center [765, 273] width 12 height 12
click at [772, 284] on div at bounding box center [777, 277] width 12 height 12
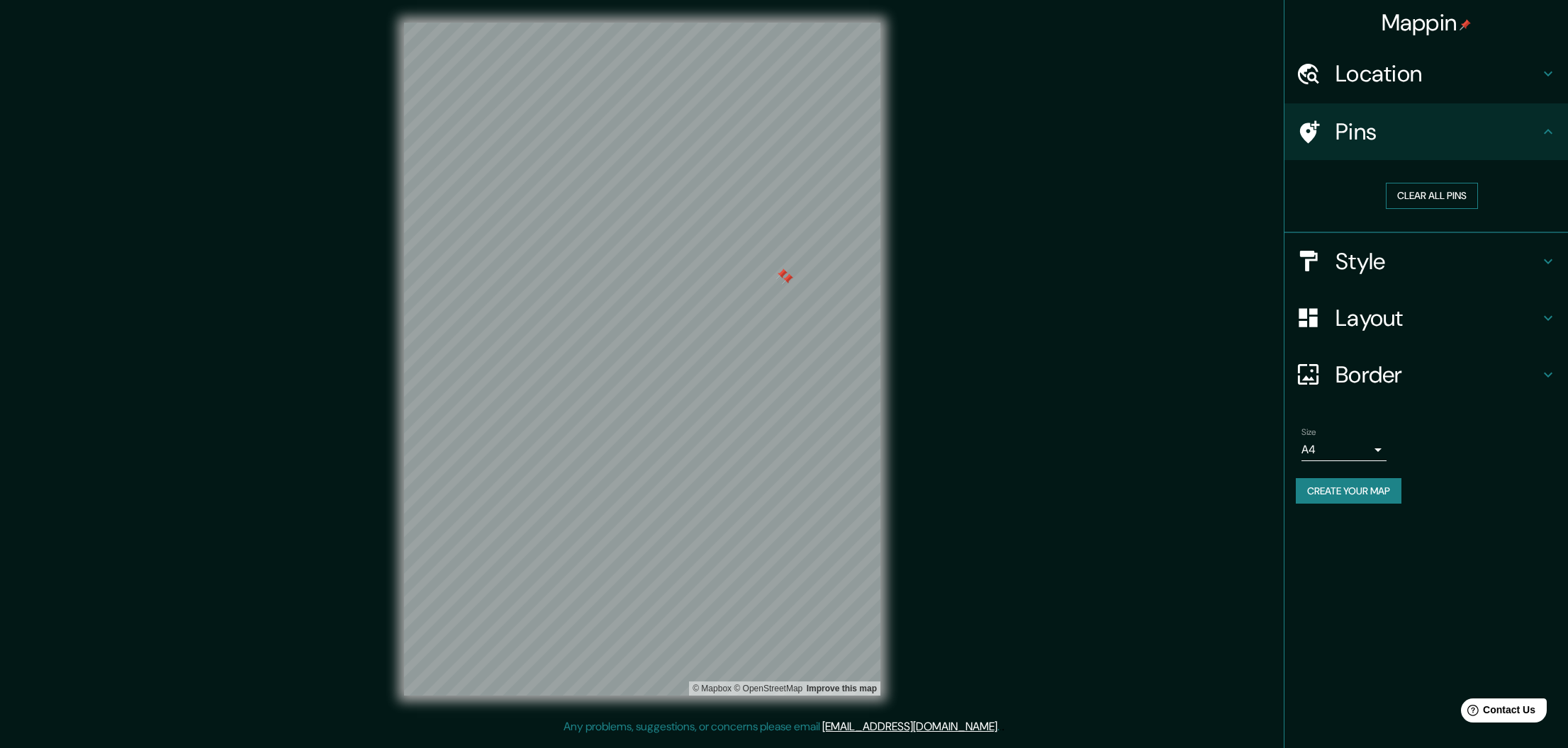
click at [1409, 192] on button "Clear all pins" at bounding box center [1431, 196] width 92 height 26
drag, startPoint x: 979, startPoint y: 275, endPoint x: 947, endPoint y: 327, distance: 61.1
click at [939, 346] on div "Mappin Location Diagonal Mar i [GEOGRAPHIC_DATA], [GEOGRAPHIC_DATA], [GEOGRAPHI…" at bounding box center [784, 371] width 1568 height 741
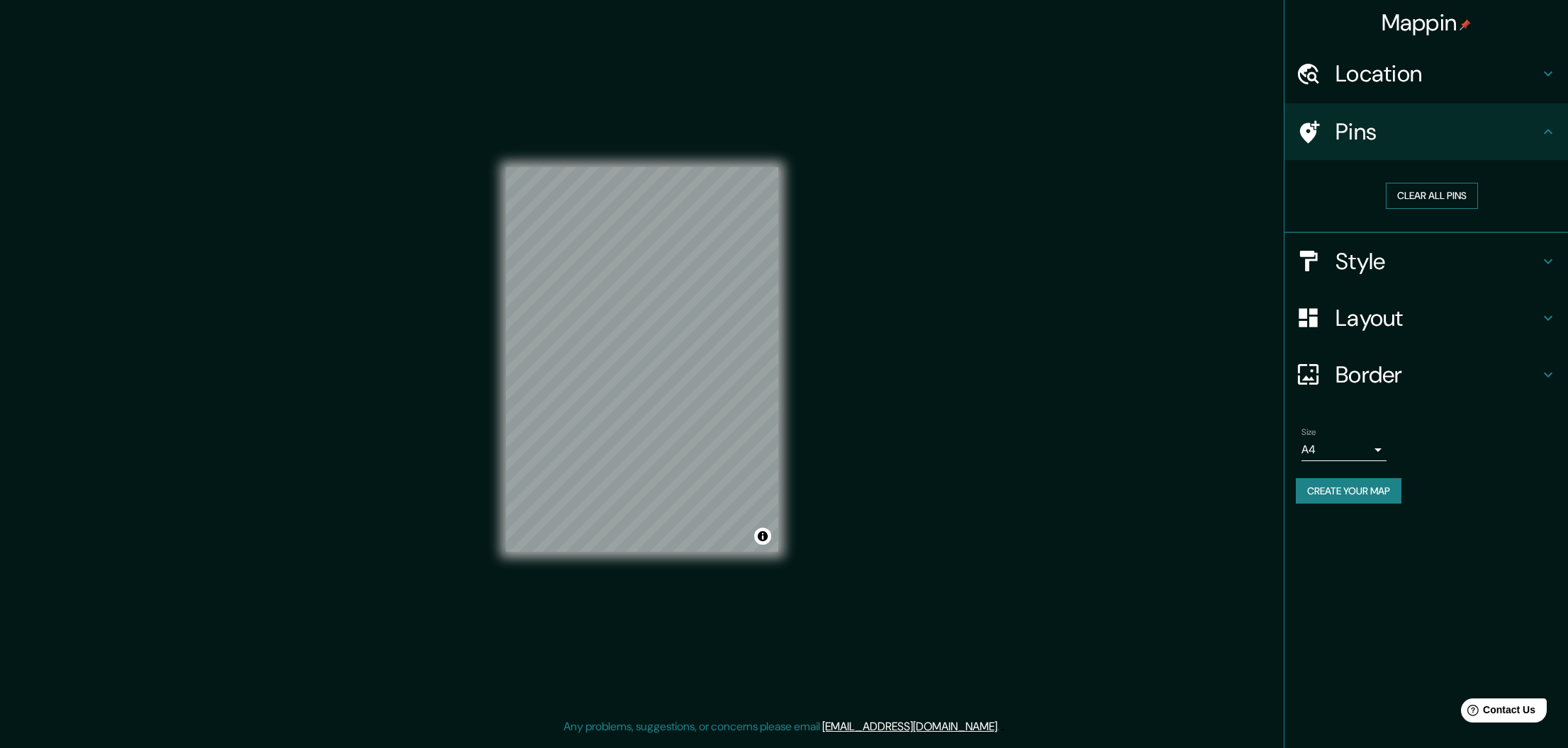
click at [1441, 194] on button "Clear all pins" at bounding box center [1431, 196] width 92 height 26
drag, startPoint x: 671, startPoint y: 277, endPoint x: 668, endPoint y: 284, distance: 7.6
click at [668, 284] on div at bounding box center [666, 284] width 12 height 12
click at [669, 284] on div at bounding box center [666, 285] width 12 height 12
click at [738, 280] on div at bounding box center [739, 284] width 12 height 12
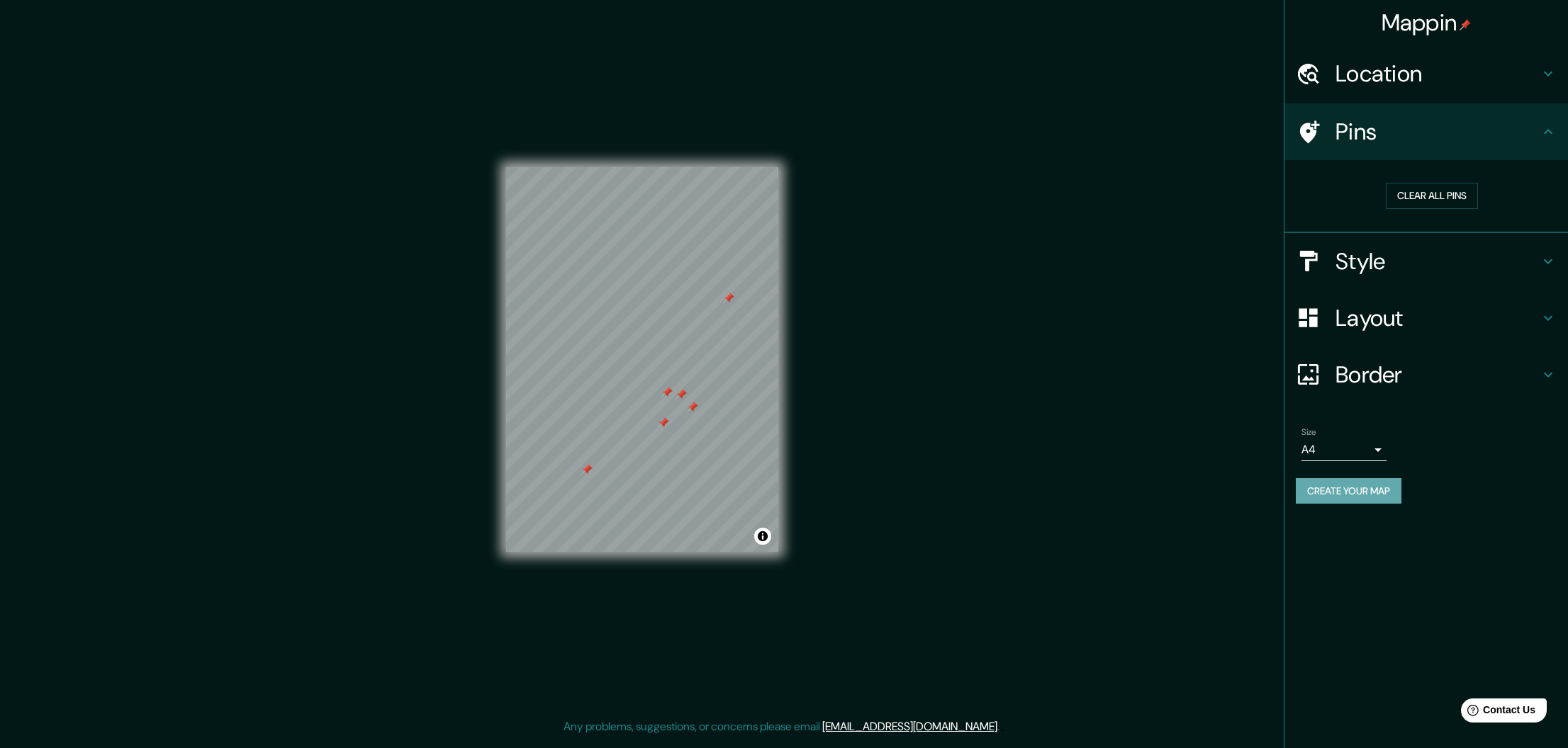
click at [1334, 489] on button "Create your map" at bounding box center [1348, 492] width 106 height 26
click at [1376, 271] on h4 "Style" at bounding box center [1437, 261] width 204 height 28
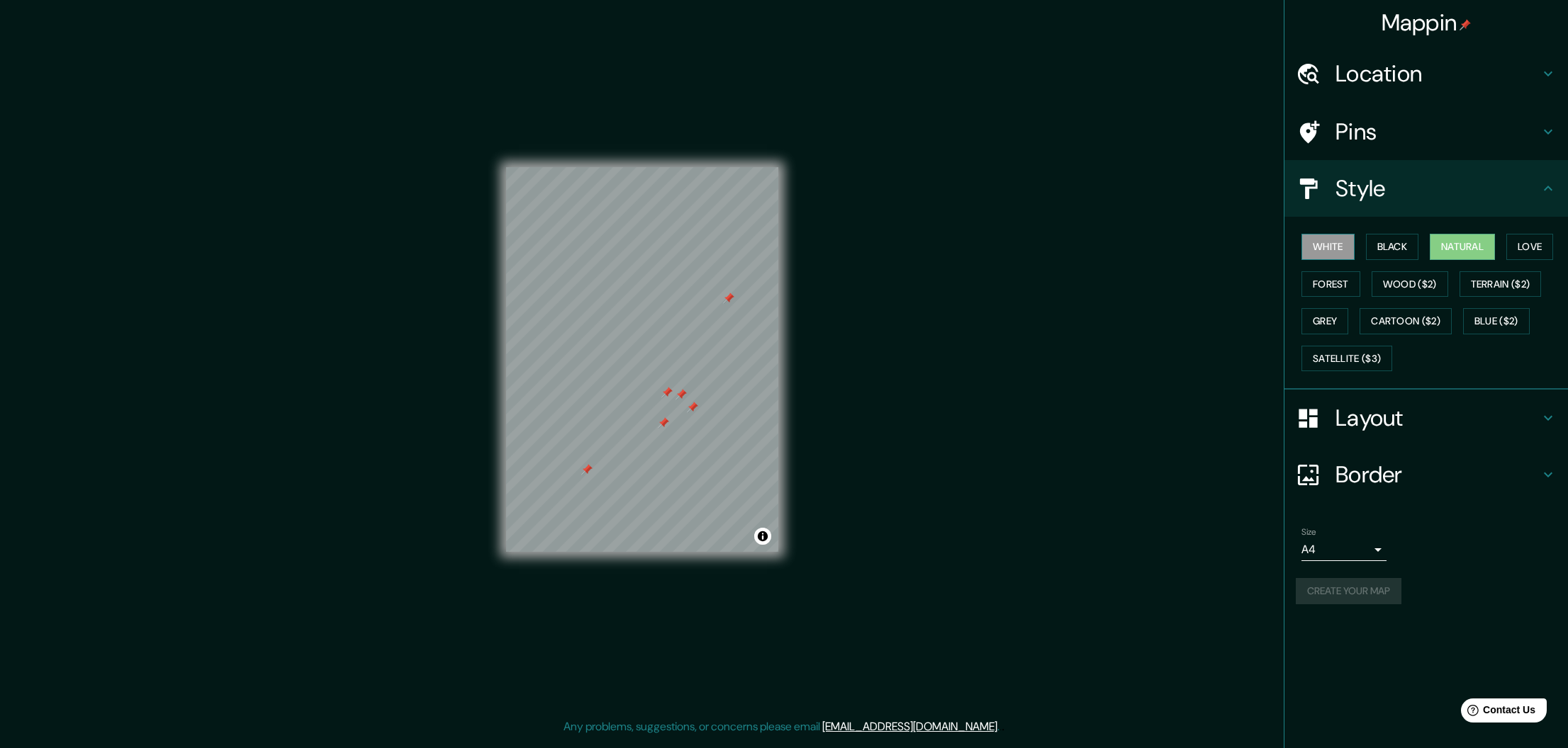
click at [1329, 246] on button "White" at bounding box center [1328, 247] width 53 height 26
click at [1402, 246] on button "Black" at bounding box center [1392, 247] width 53 height 26
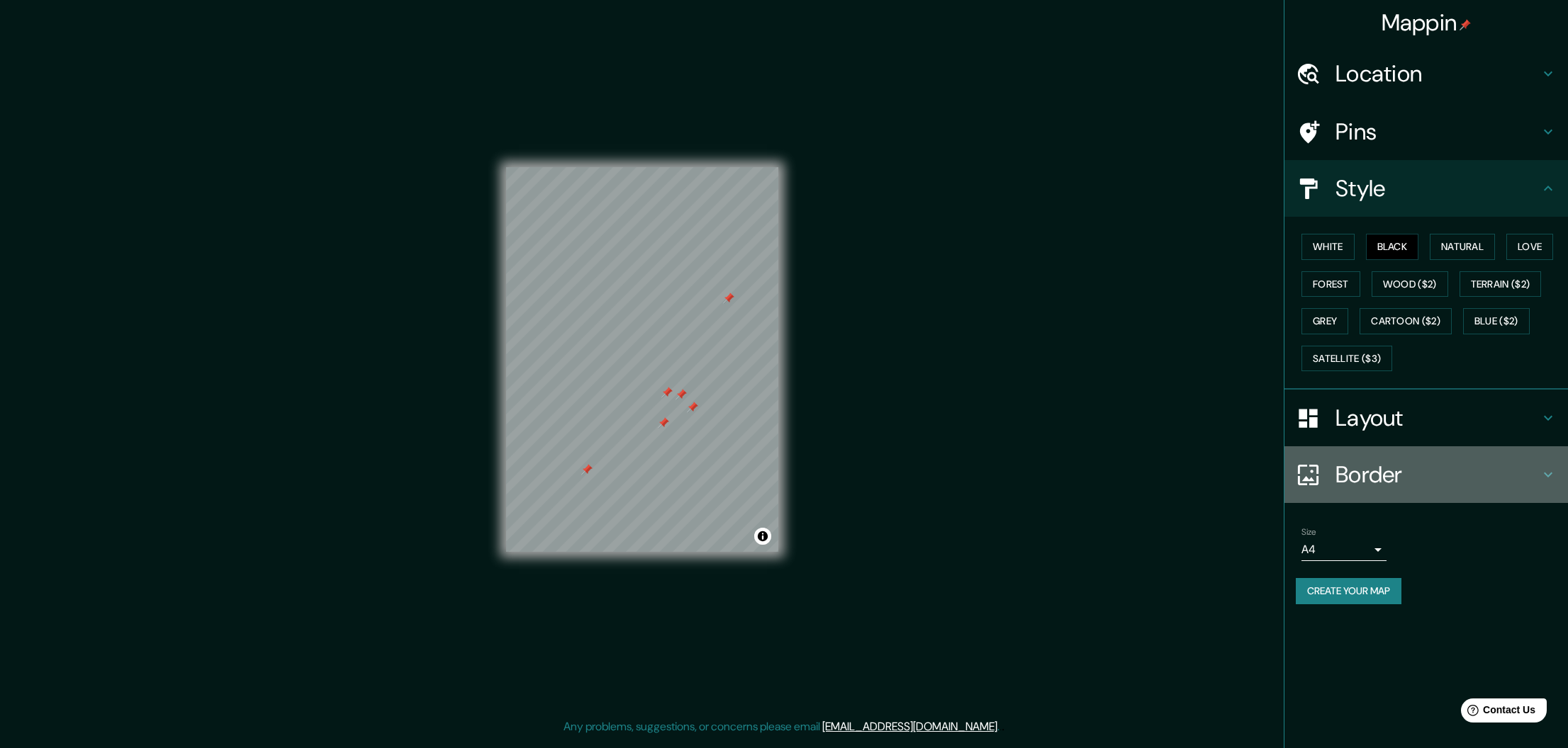
click at [1328, 475] on div at bounding box center [1315, 475] width 40 height 25
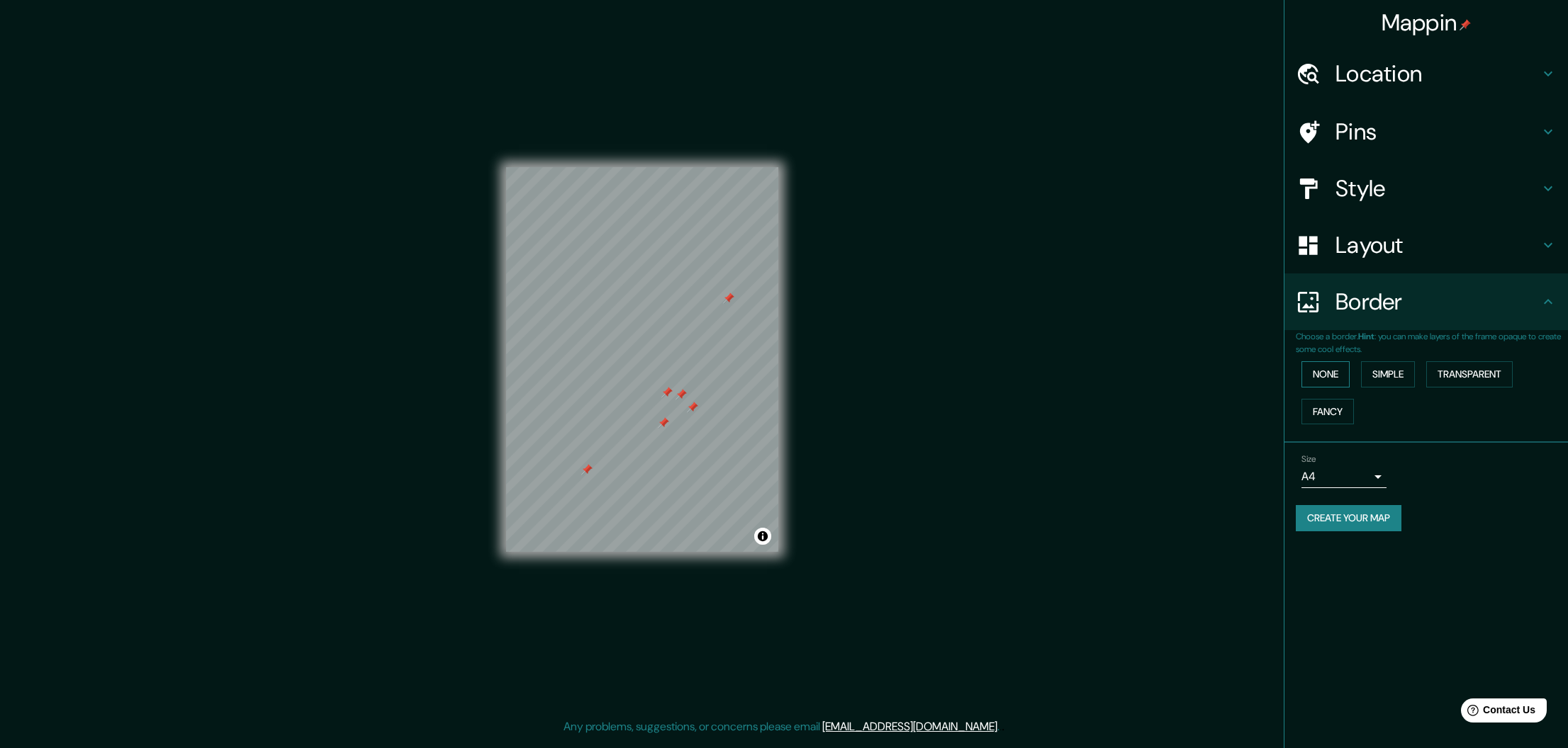
click at [1328, 374] on button "None" at bounding box center [1326, 374] width 48 height 26
click at [1404, 370] on button "Simple" at bounding box center [1387, 374] width 54 height 26
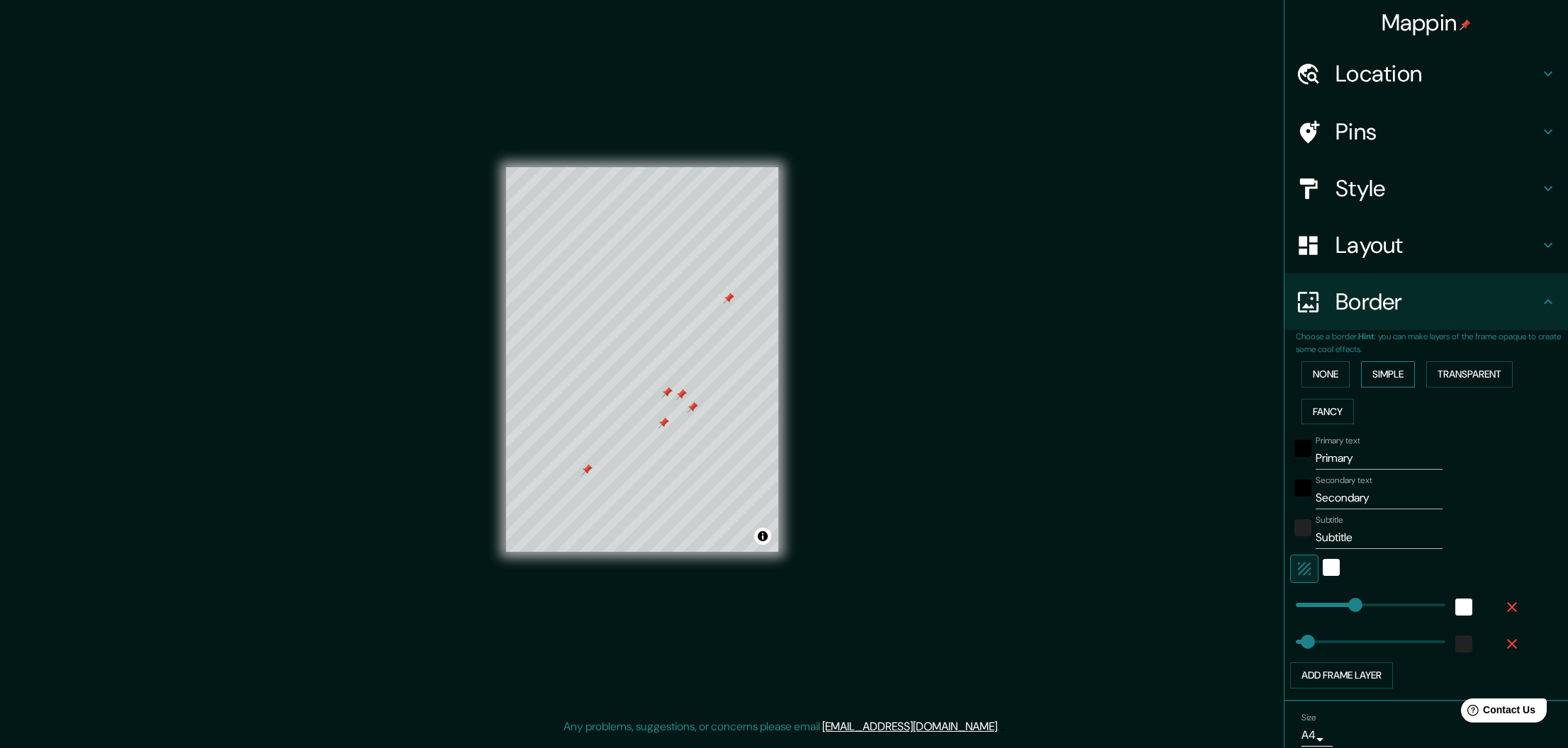
click at [1375, 370] on button "Simple" at bounding box center [1387, 374] width 54 height 26
type input "154"
type input "31"
click at [1481, 373] on button "Transparent" at bounding box center [1469, 374] width 86 height 26
click at [1314, 375] on button "None" at bounding box center [1326, 374] width 48 height 26
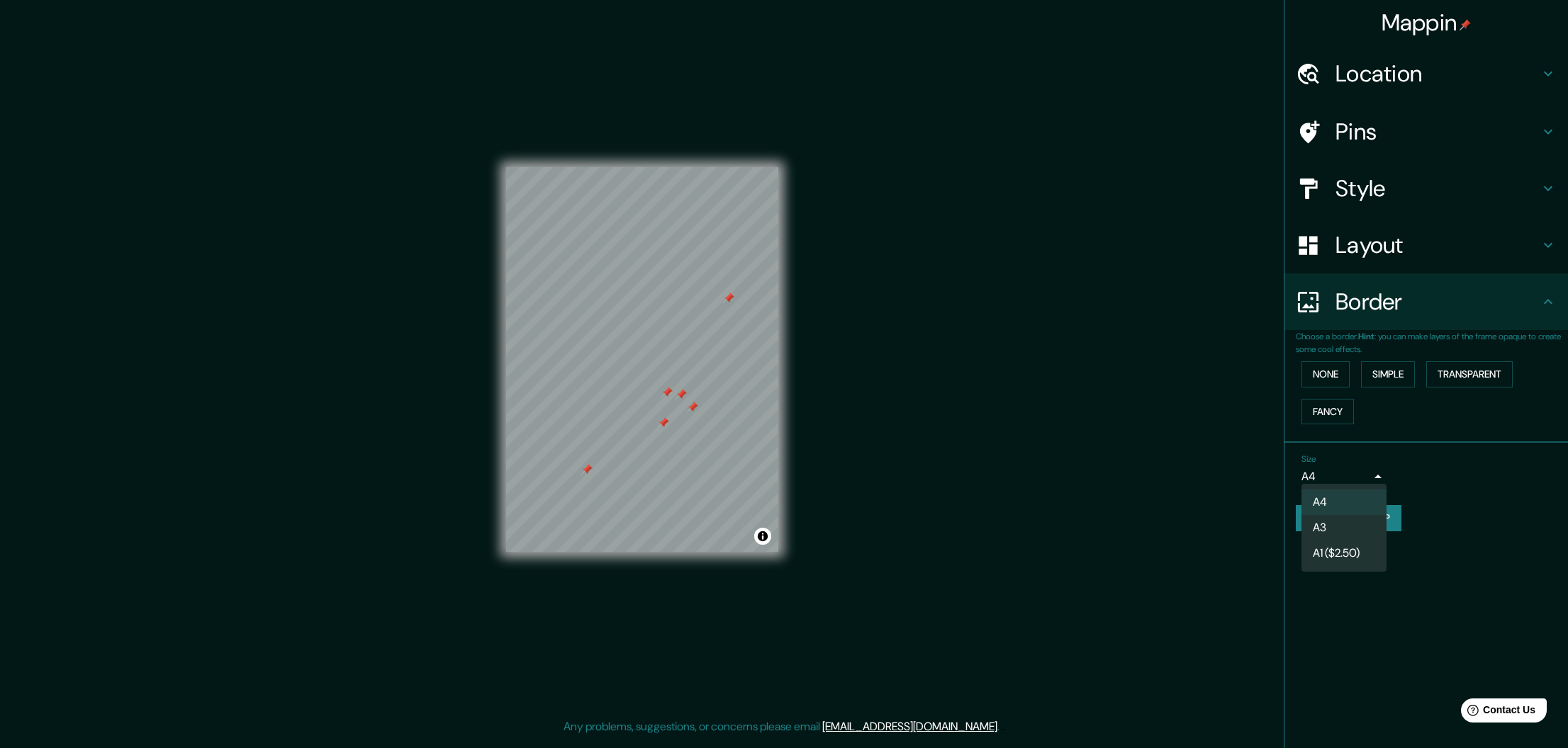
click at [1326, 472] on body "Mappin Location Diagonal Mar i [GEOGRAPHIC_DATA], [GEOGRAPHIC_DATA], [GEOGRAPHI…" at bounding box center [784, 374] width 1568 height 748
click at [1326, 472] on div at bounding box center [784, 374] width 1568 height 748
click at [1398, 563] on div "Mappin Location Diagonal Mar i [GEOGRAPHIC_DATA], [GEOGRAPHIC_DATA], [GEOGRAPHI…" at bounding box center [1426, 374] width 284 height 748
click at [1361, 515] on button "Create your map" at bounding box center [1348, 518] width 106 height 26
click at [1368, 521] on button "Create your map" at bounding box center [1348, 518] width 106 height 26
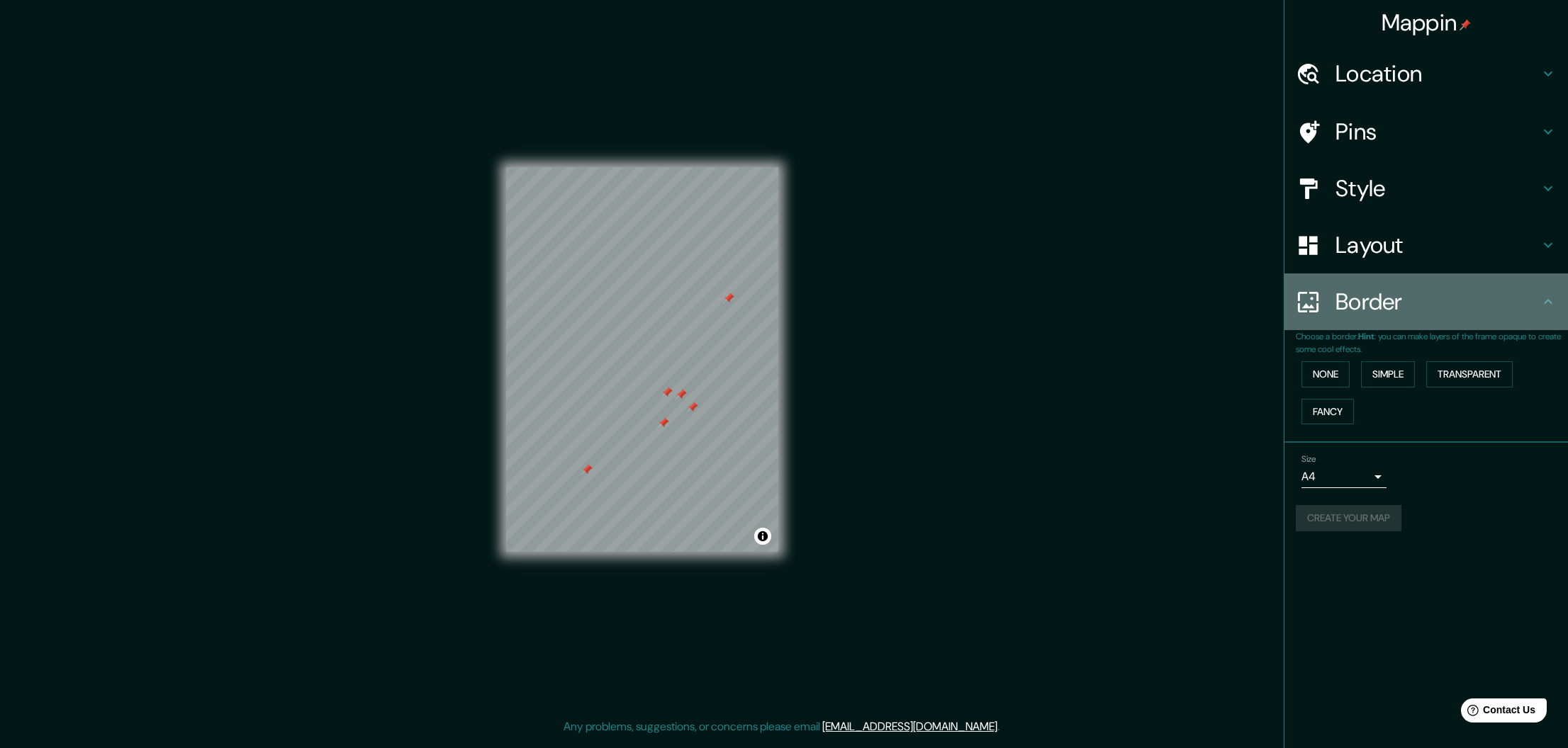
click at [1343, 320] on div "Border" at bounding box center [1426, 301] width 284 height 57
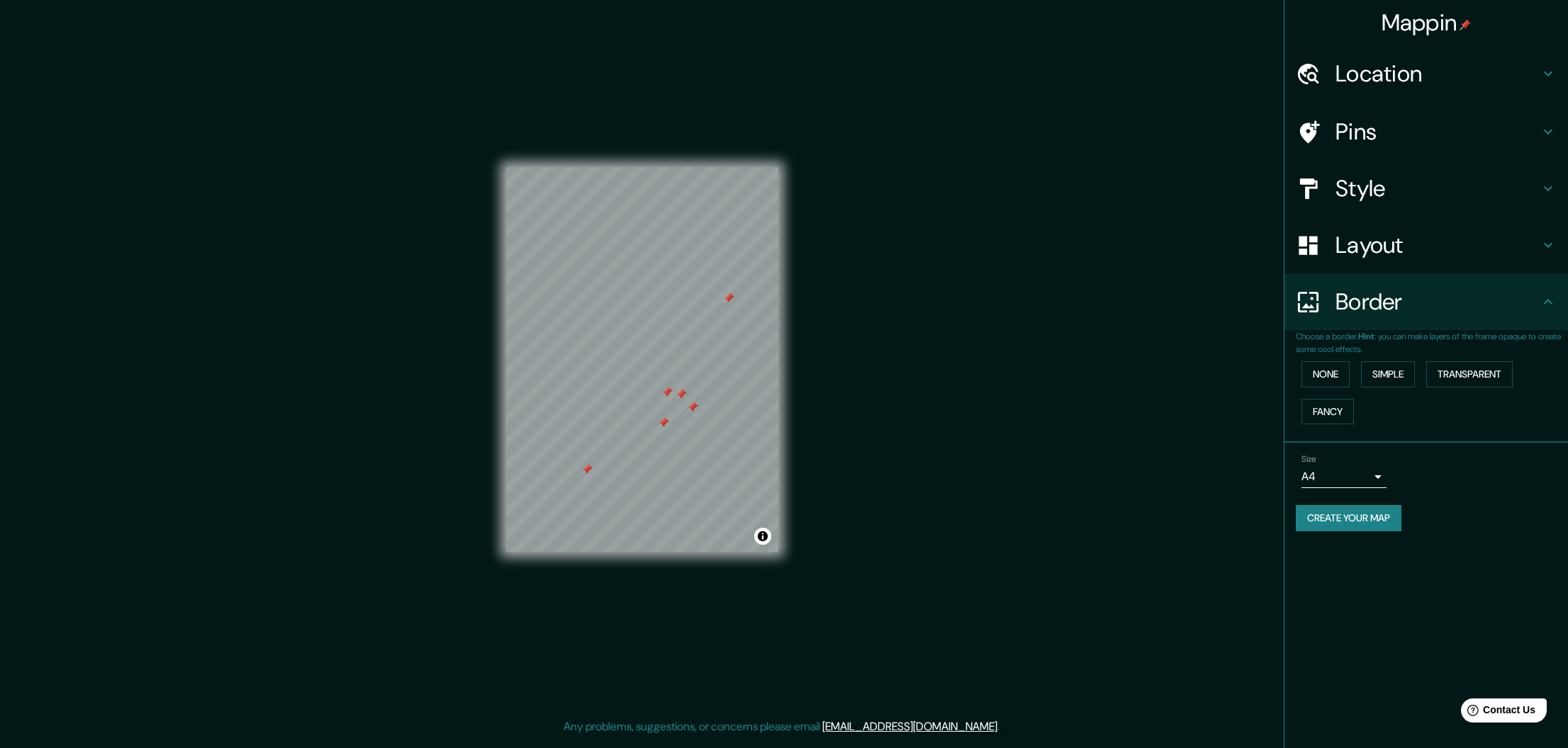
click at [1361, 510] on button "Create your map" at bounding box center [1348, 518] width 106 height 26
click at [1385, 252] on h4 "Layout" at bounding box center [1437, 245] width 204 height 28
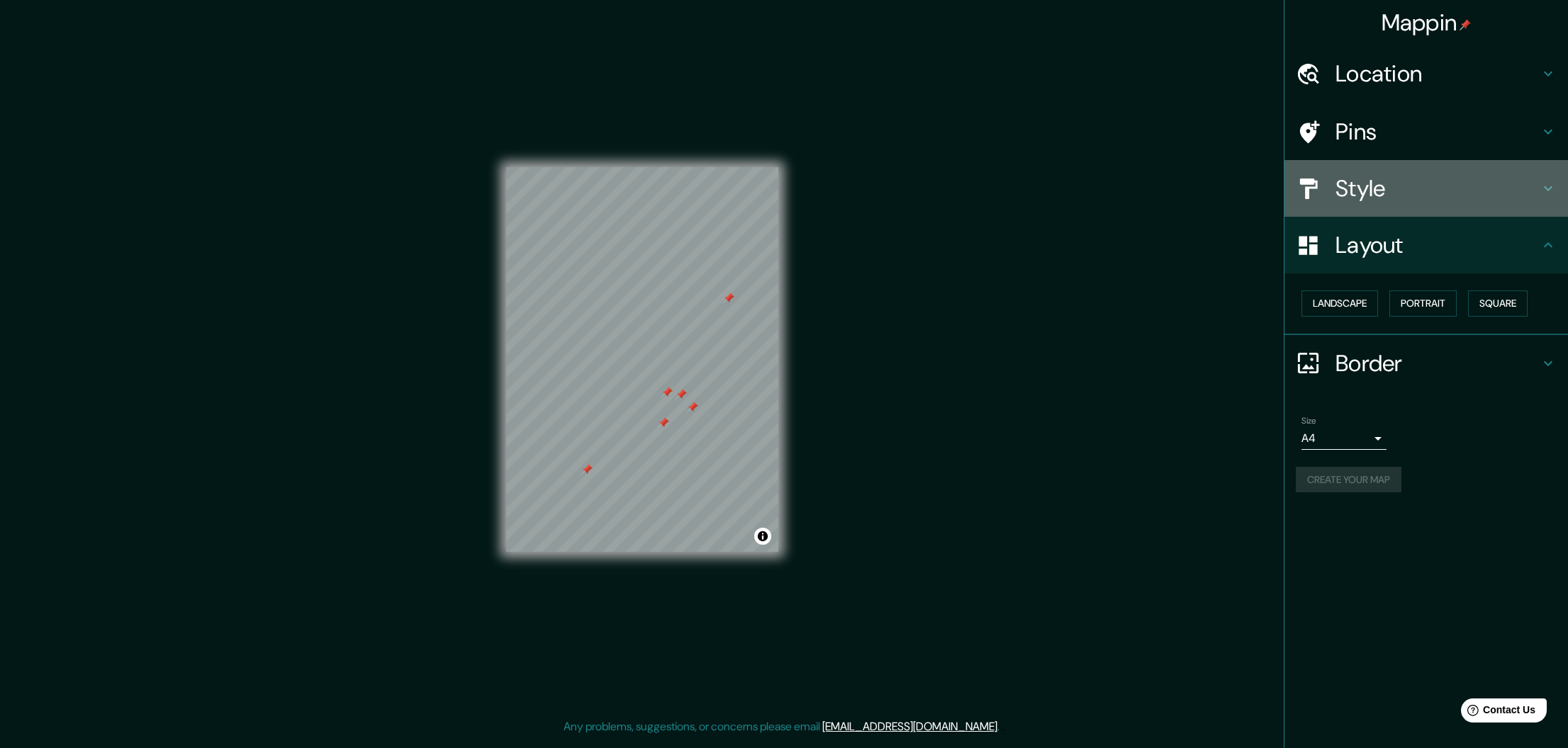
click at [1425, 163] on div "Style" at bounding box center [1426, 188] width 284 height 57
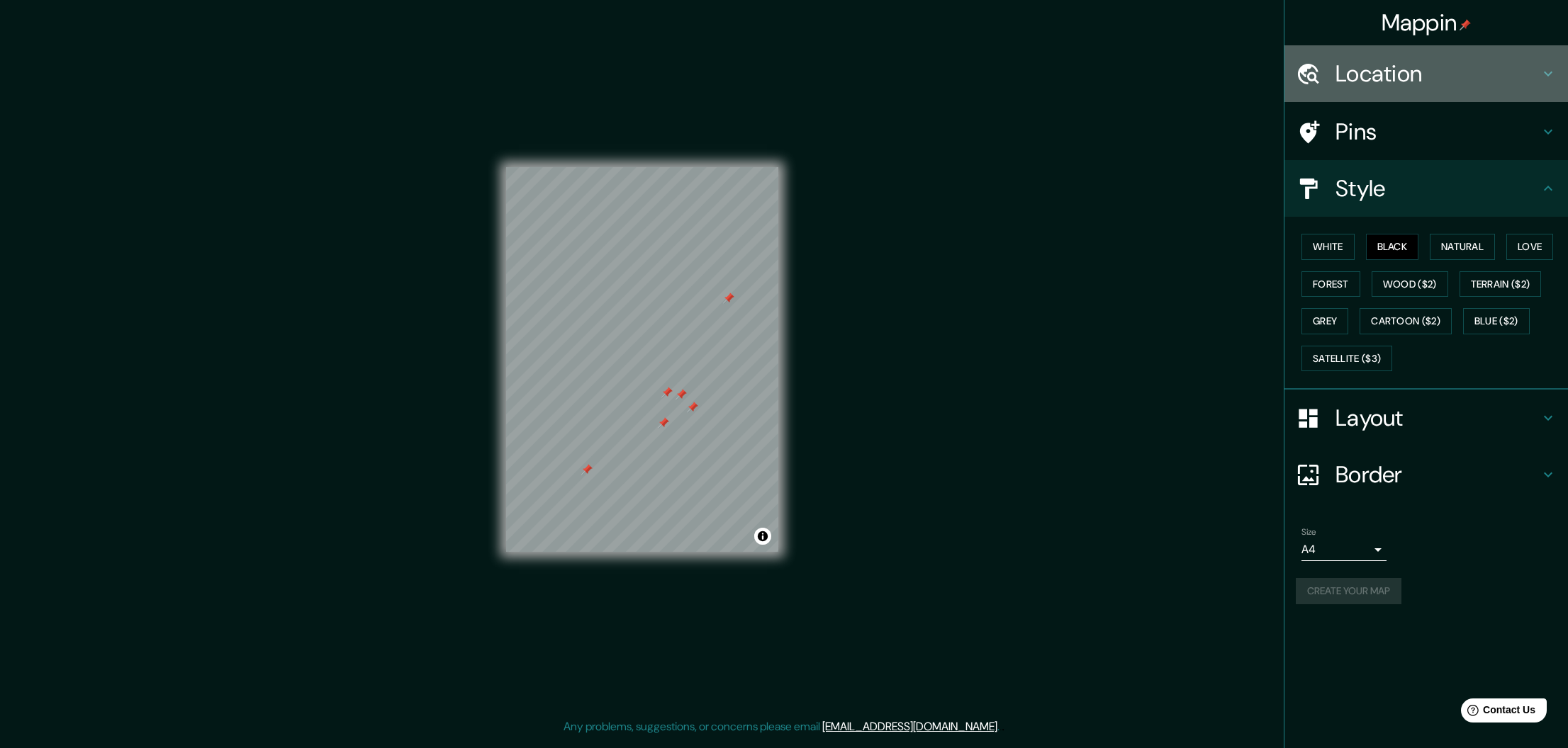
click at [1402, 95] on div "Location" at bounding box center [1426, 73] width 284 height 57
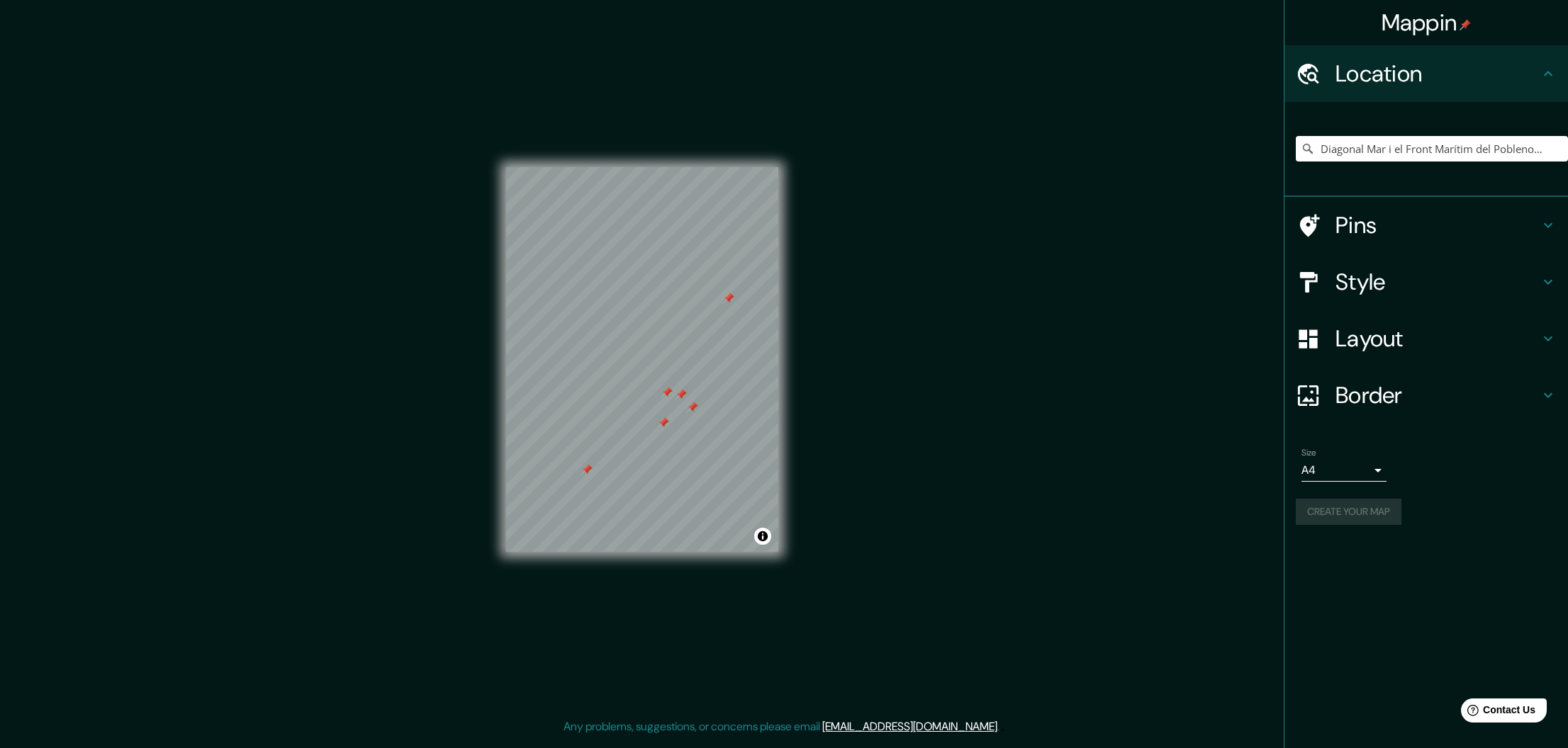
scroll to position [1, 0]
click at [1370, 214] on h4 "Pins" at bounding box center [1437, 225] width 204 height 28
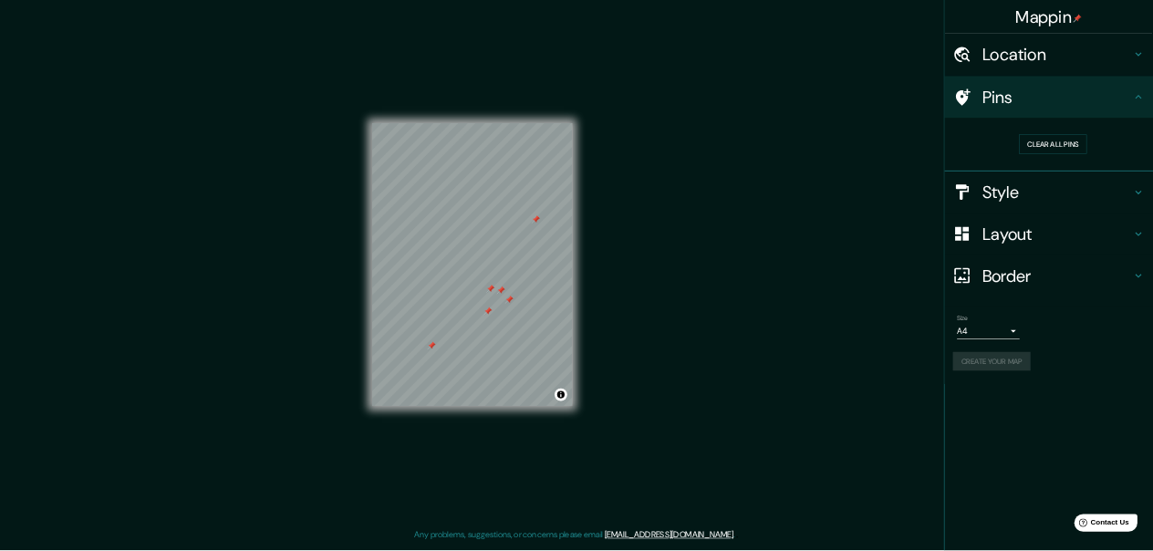
scroll to position [0, 0]
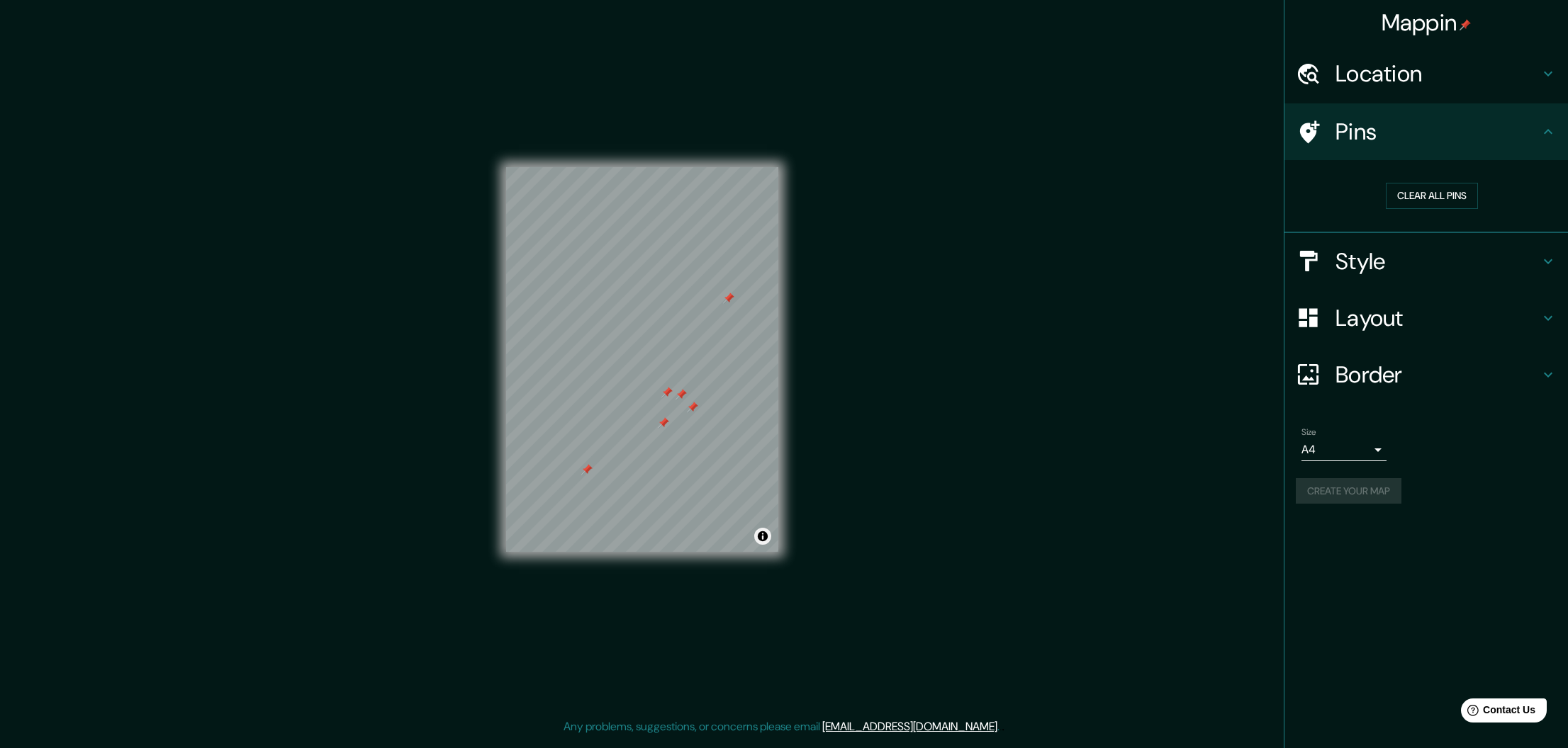
click at [762, 536] on button "Toggle attribution" at bounding box center [763, 537] width 17 height 17
click at [765, 537] on button "Toggle attribution" at bounding box center [763, 537] width 17 height 17
click at [1371, 478] on button "Create your map" at bounding box center [1348, 492] width 106 height 26
click at [1406, 195] on button "Clear all pins" at bounding box center [1431, 196] width 92 height 26
click at [1365, 265] on h4 "Style" at bounding box center [1437, 261] width 204 height 28
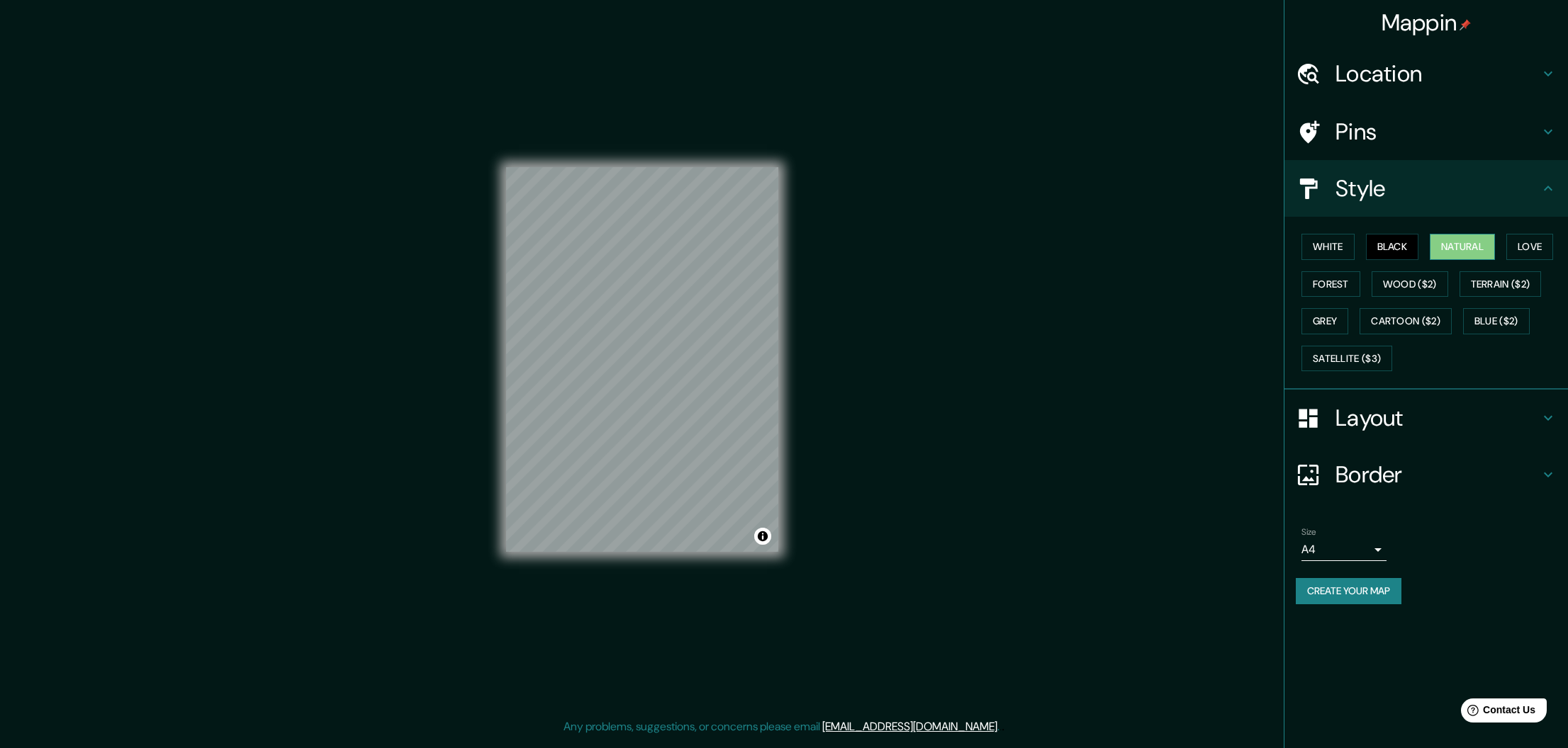
click at [1465, 237] on button "Natural" at bounding box center [1462, 247] width 65 height 26
click at [1407, 207] on div "Style" at bounding box center [1426, 188] width 284 height 57
drag, startPoint x: 1354, startPoint y: 585, endPoint x: 1400, endPoint y: 593, distance: 46.7
click at [1354, 585] on button "Create your map" at bounding box center [1348, 591] width 106 height 26
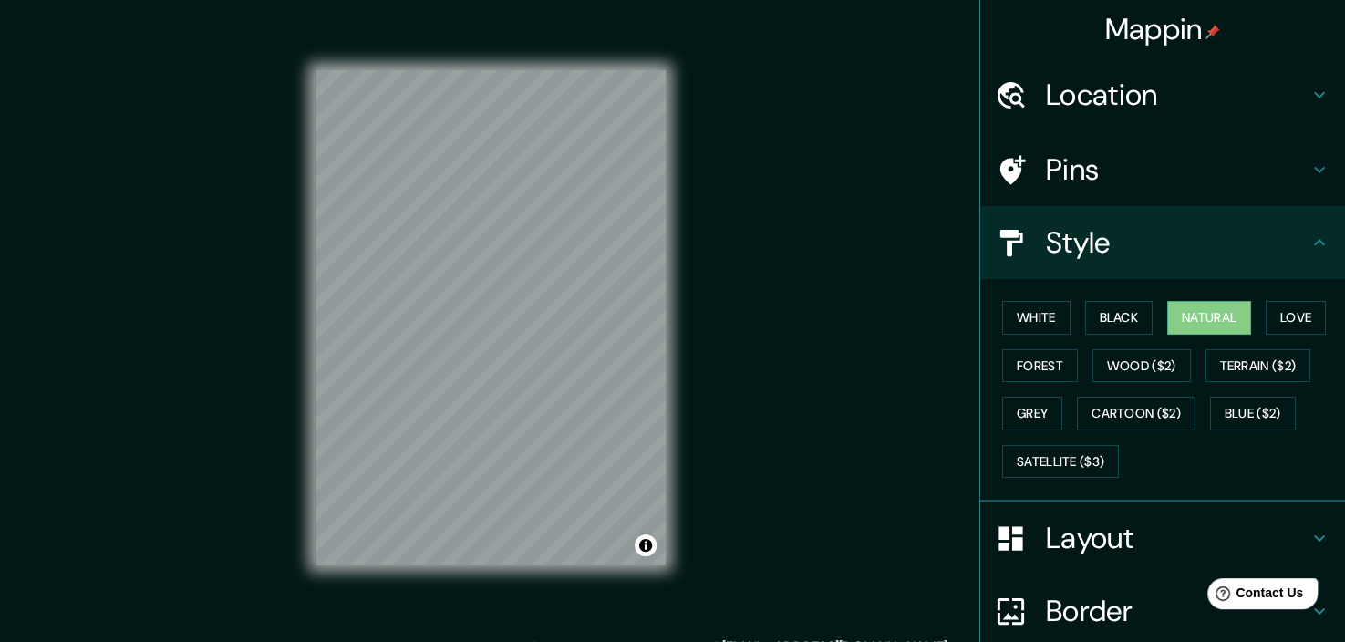
click at [1082, 94] on h4 "Location" at bounding box center [1177, 95] width 263 height 36
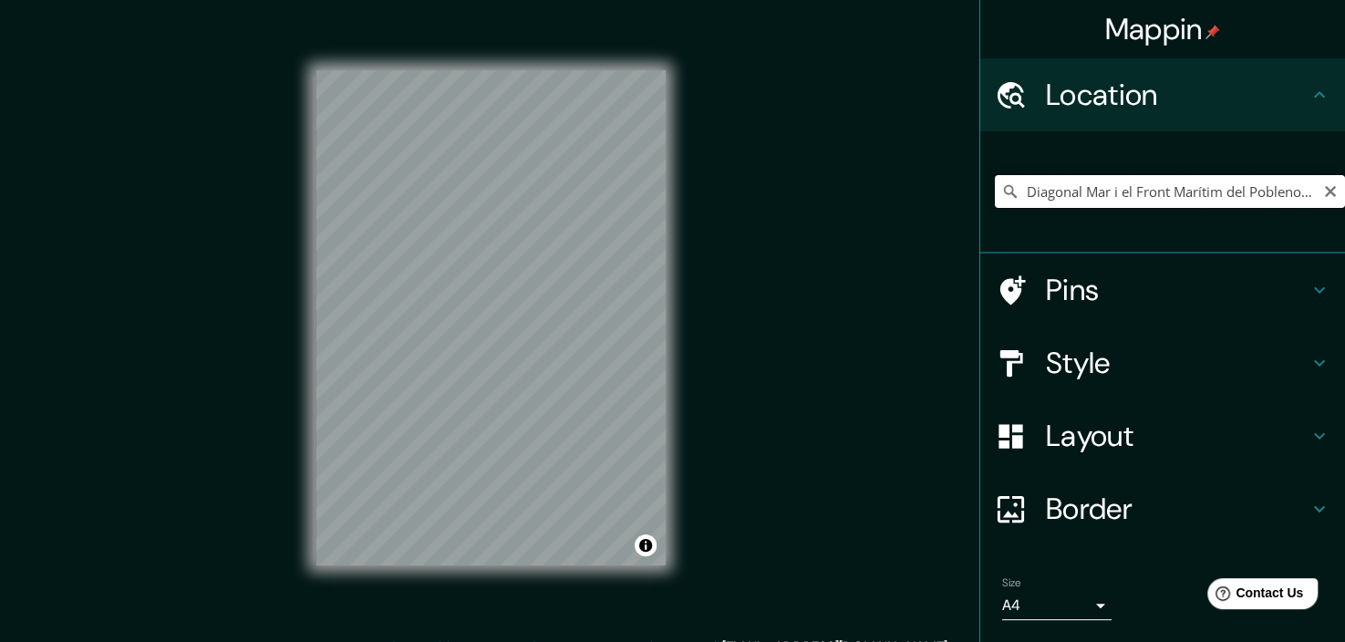
click at [1105, 184] on input "Diagonal Mar i el Front Marítim del Poblenou, [GEOGRAPHIC_DATA], [GEOGRAPHIC_DA…" at bounding box center [1170, 191] width 350 height 33
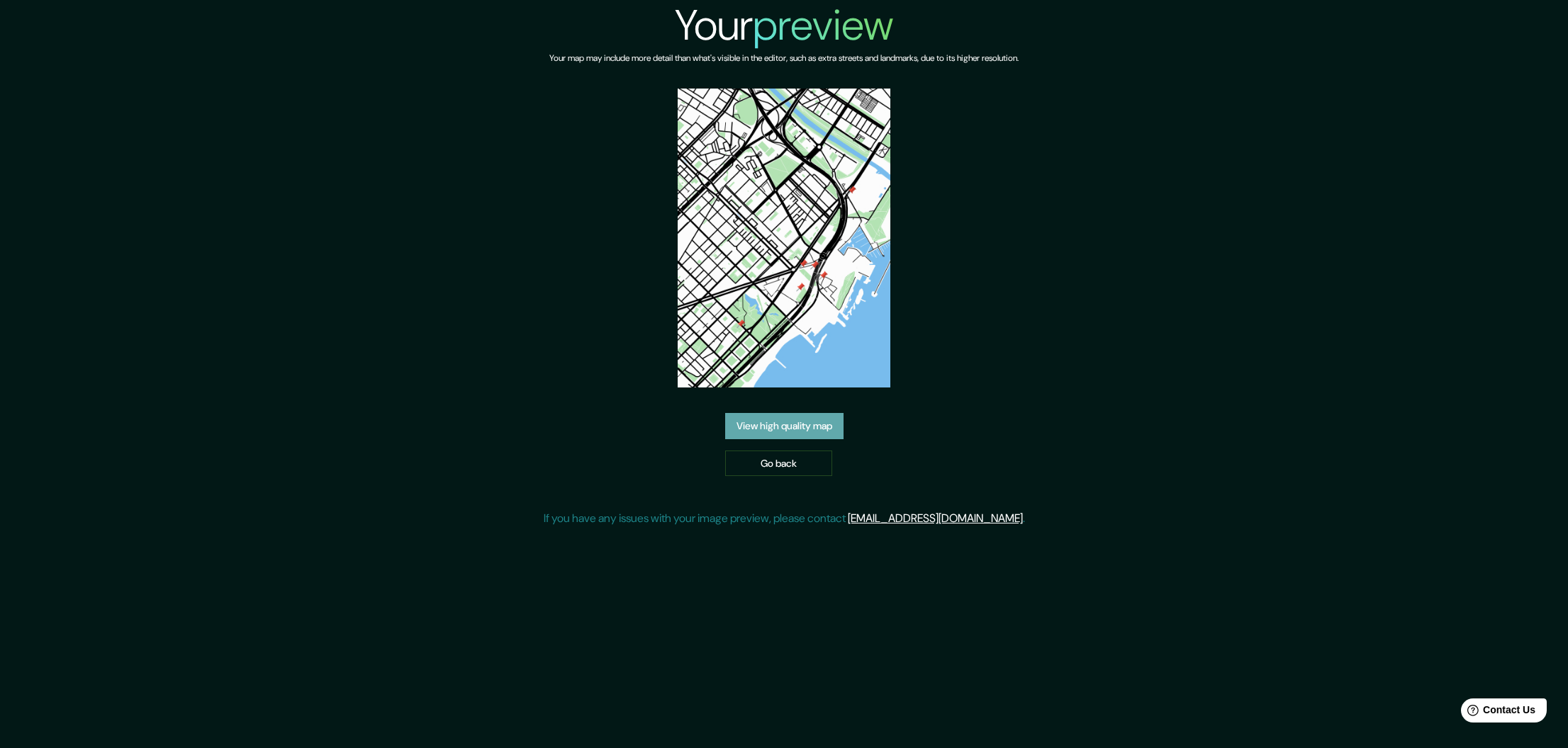
click at [800, 426] on link "View high quality map" at bounding box center [784, 426] width 118 height 26
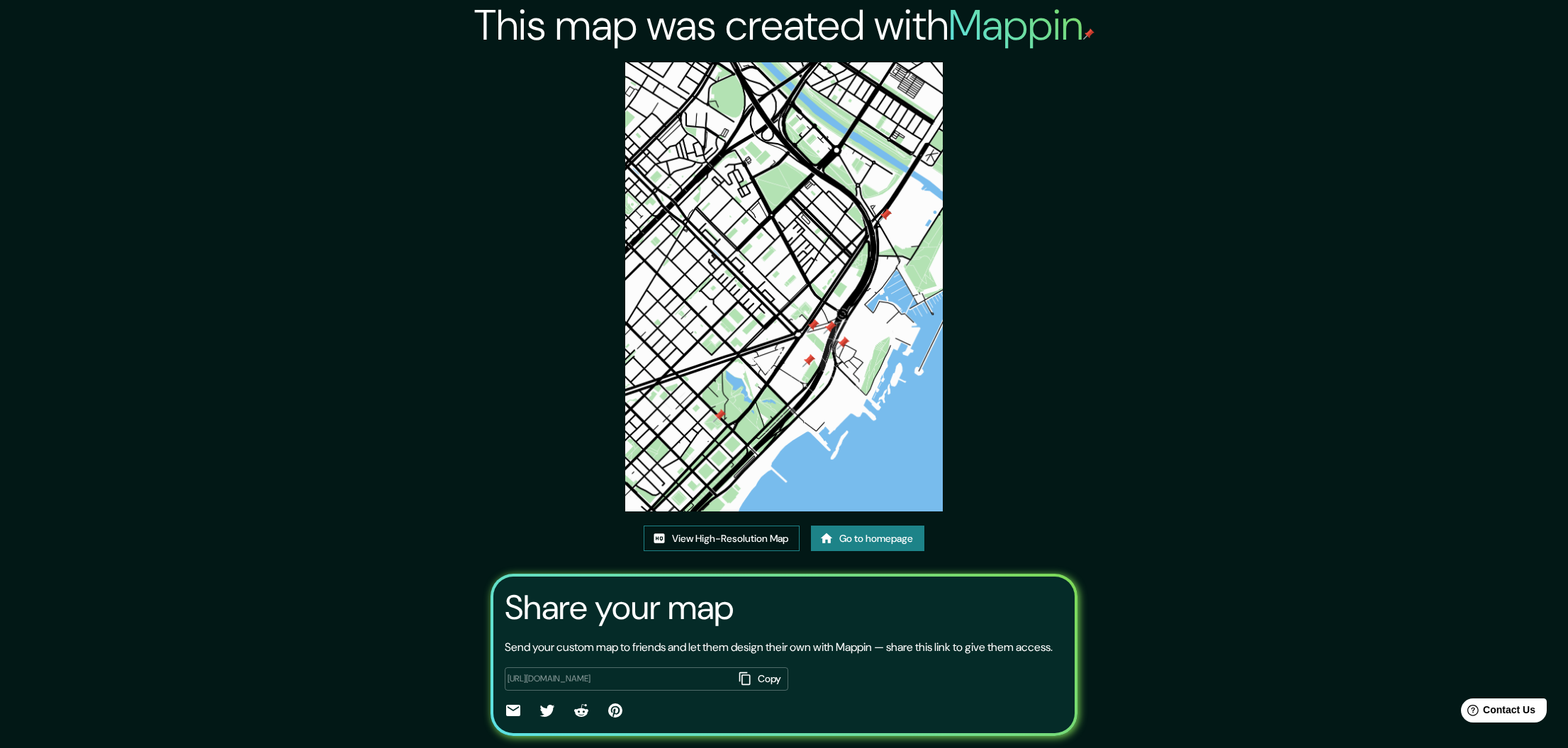
click at [740, 547] on link "View High-Resolution Map" at bounding box center [721, 539] width 156 height 26
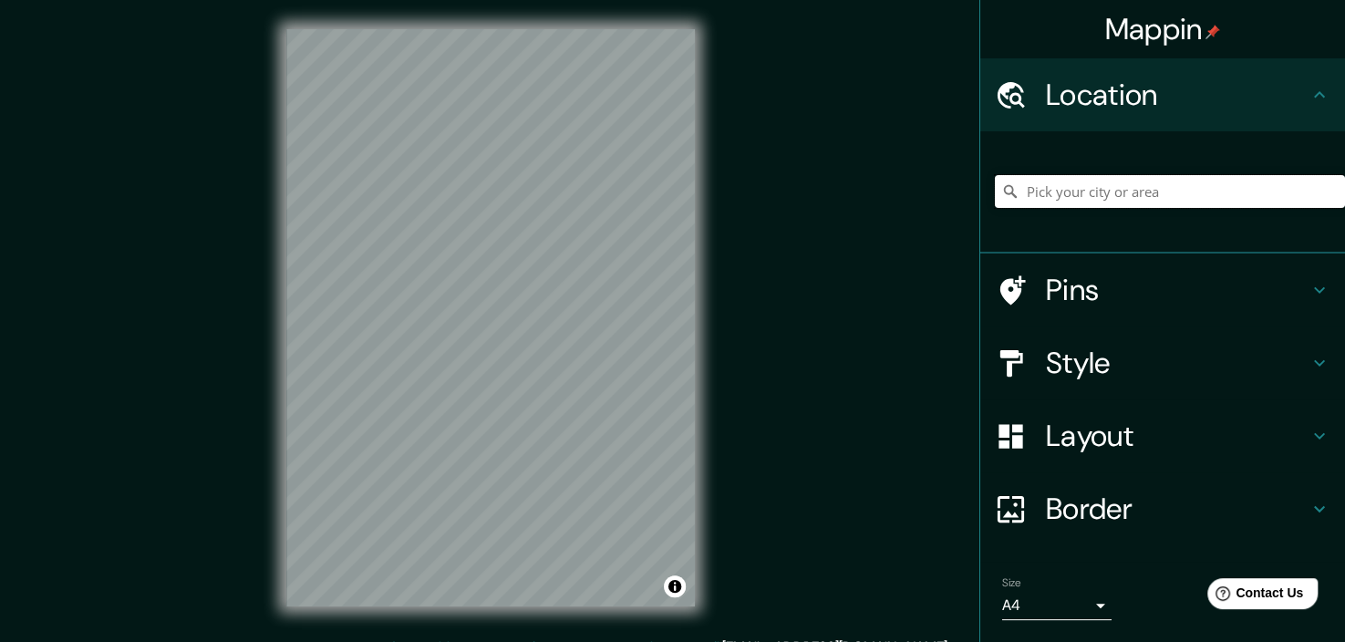
click at [1078, 190] on input "Pick your city or area" at bounding box center [1170, 191] width 350 height 33
paste input "Diagonal Mar i el Front Marítim del Poblenou, [GEOGRAPHIC_DATA], [GEOGRAPHIC_DA…"
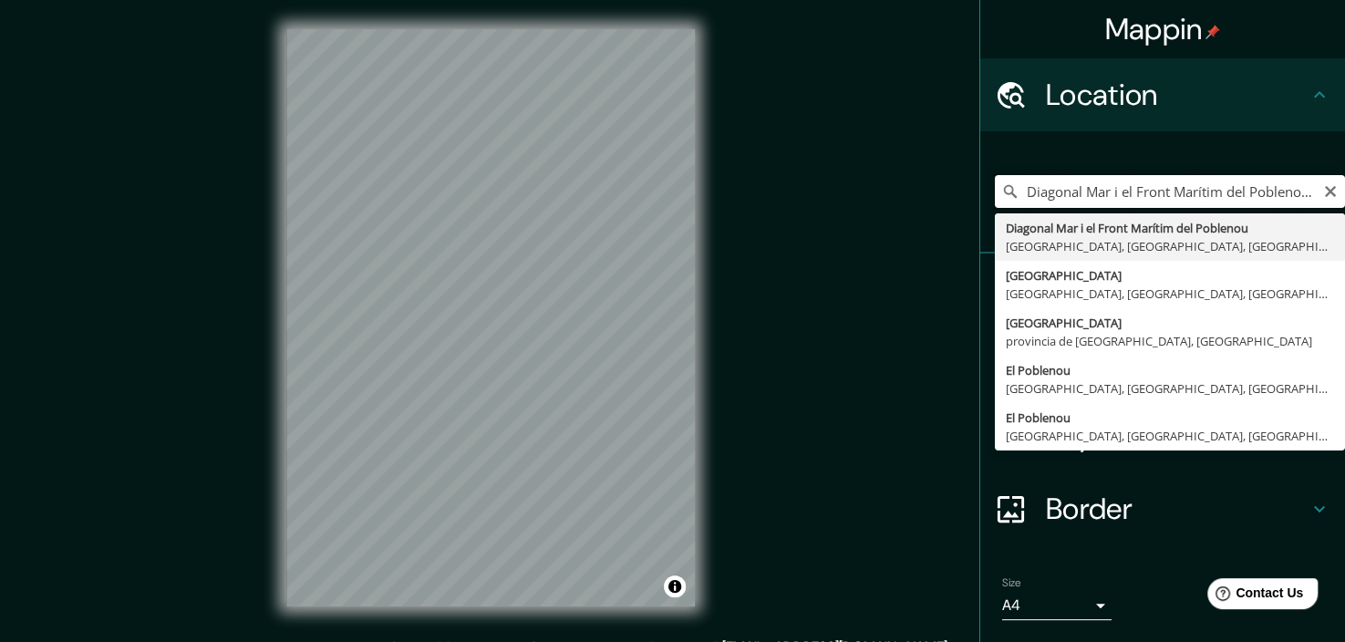
type input "Diagonal Mar i el Front Marítim del Poblenou, [GEOGRAPHIC_DATA], [GEOGRAPHIC_DA…"
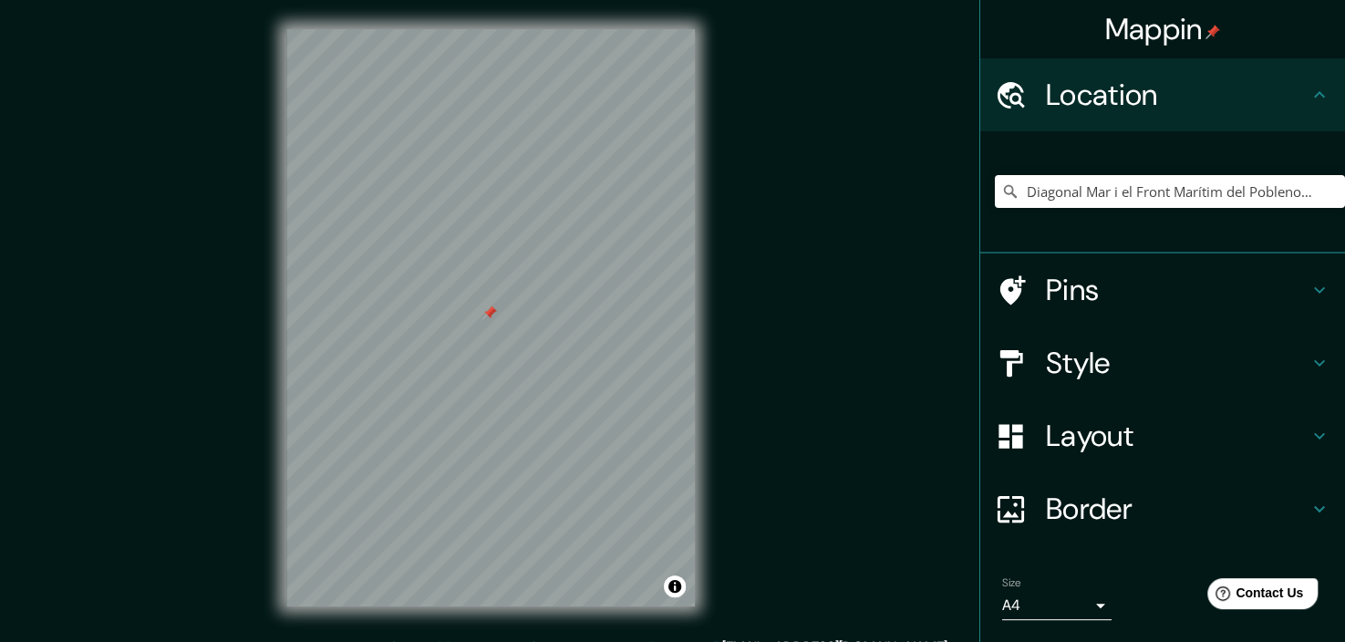
click at [489, 317] on div at bounding box center [490, 313] width 15 height 15
click at [1064, 368] on h4 "Style" at bounding box center [1177, 363] width 263 height 36
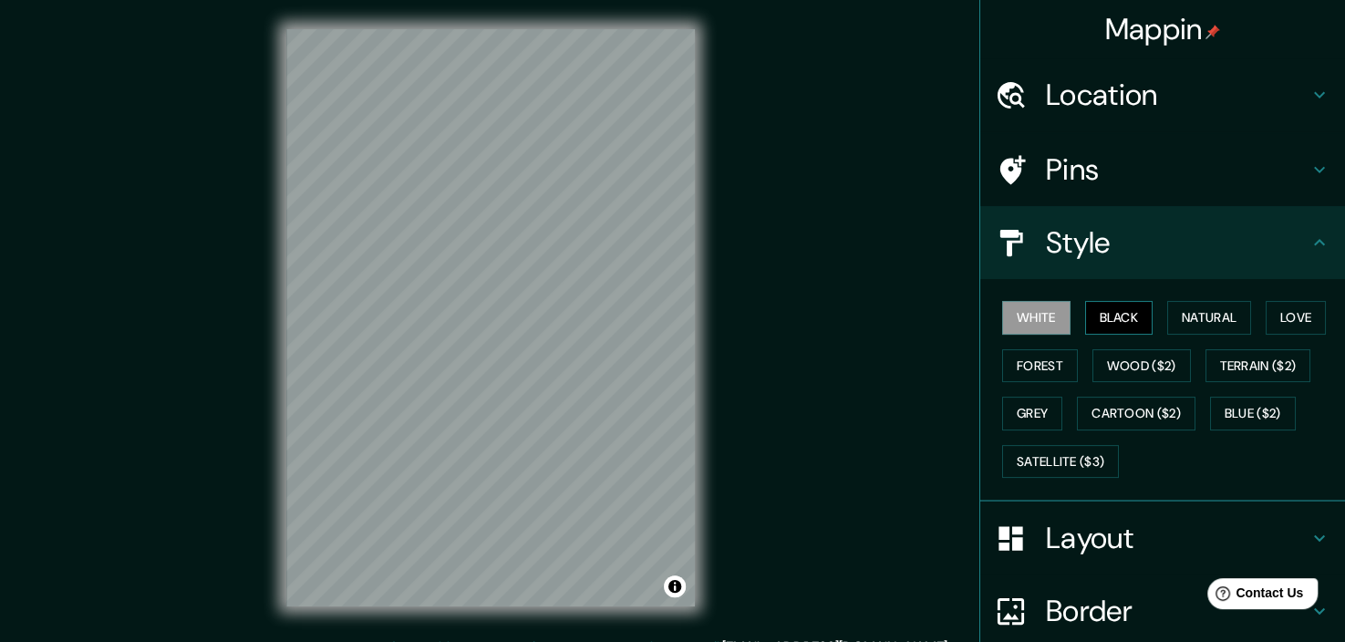
click at [1115, 316] on button "Black" at bounding box center [1120, 318] width 68 height 34
click at [1230, 301] on button "Natural" at bounding box center [1210, 318] width 84 height 34
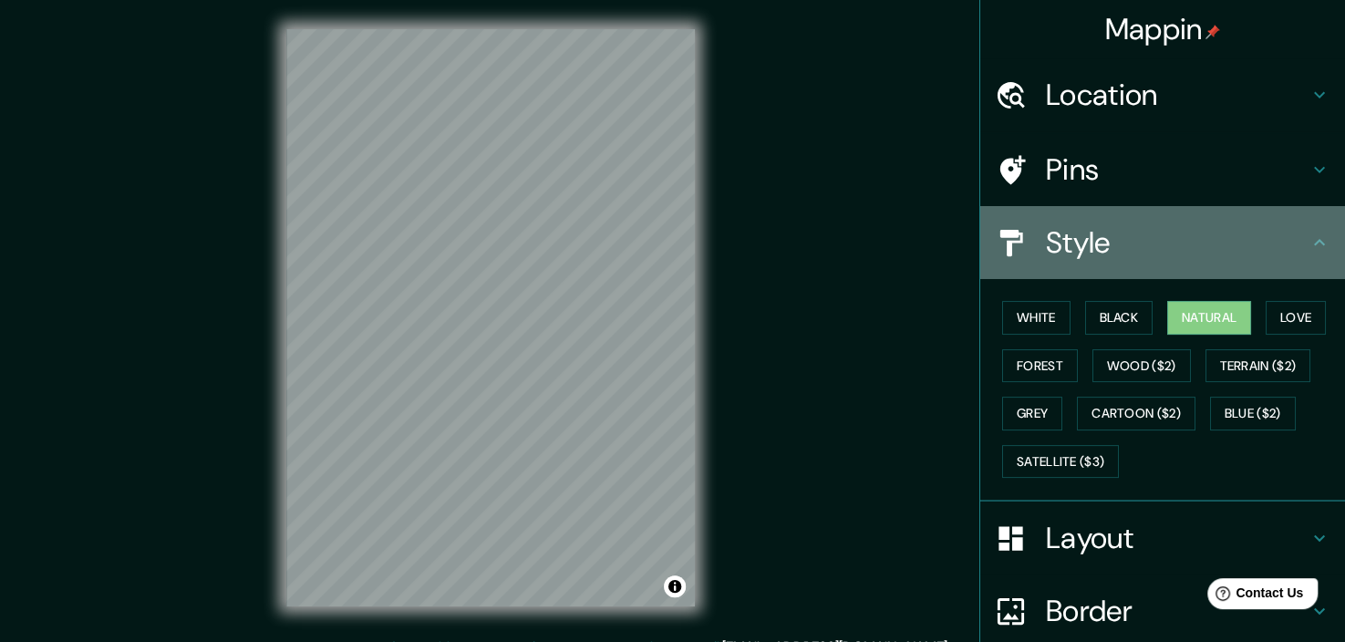
click at [1152, 256] on h4 "Style" at bounding box center [1177, 242] width 263 height 36
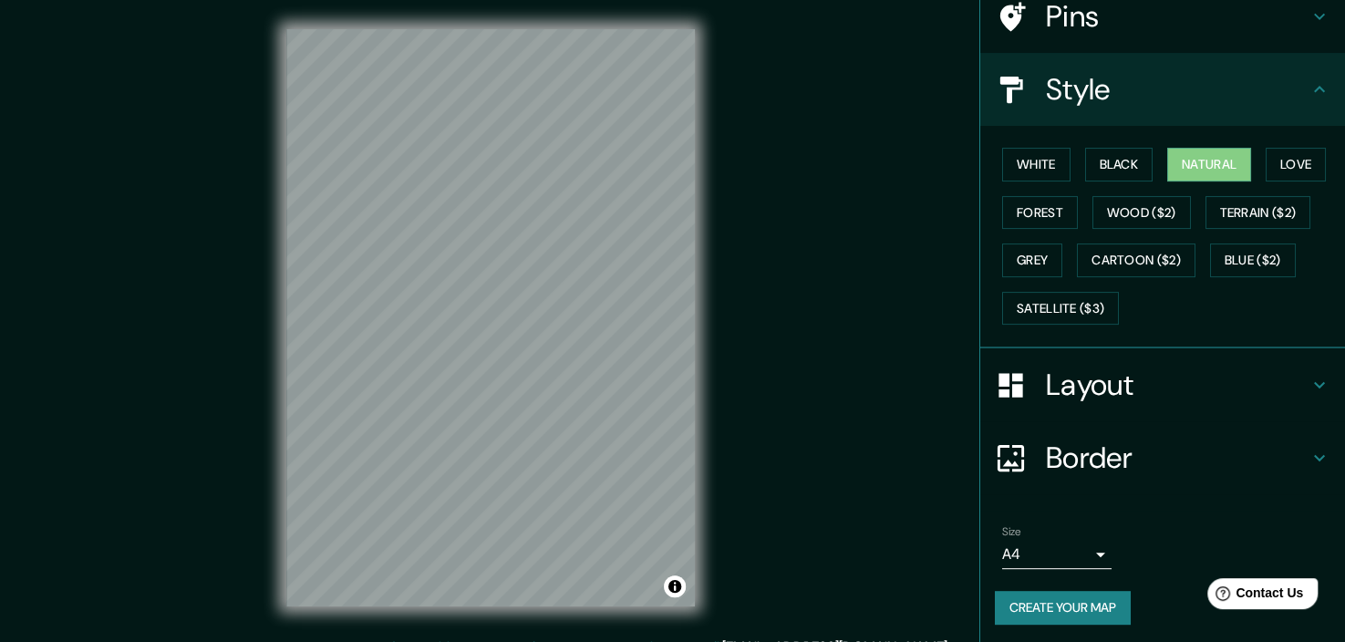
scroll to position [152, 0]
click at [1072, 603] on button "Create your map" at bounding box center [1063, 609] width 136 height 34
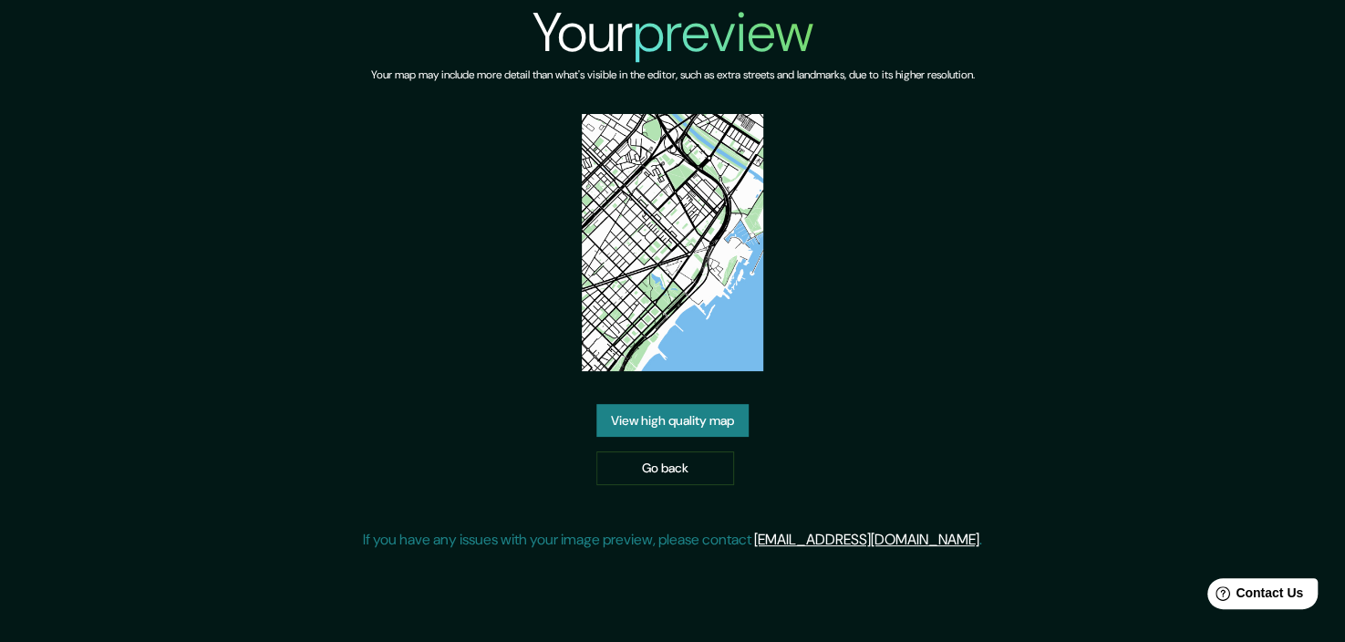
click at [682, 420] on link "View high quality map" at bounding box center [673, 421] width 152 height 34
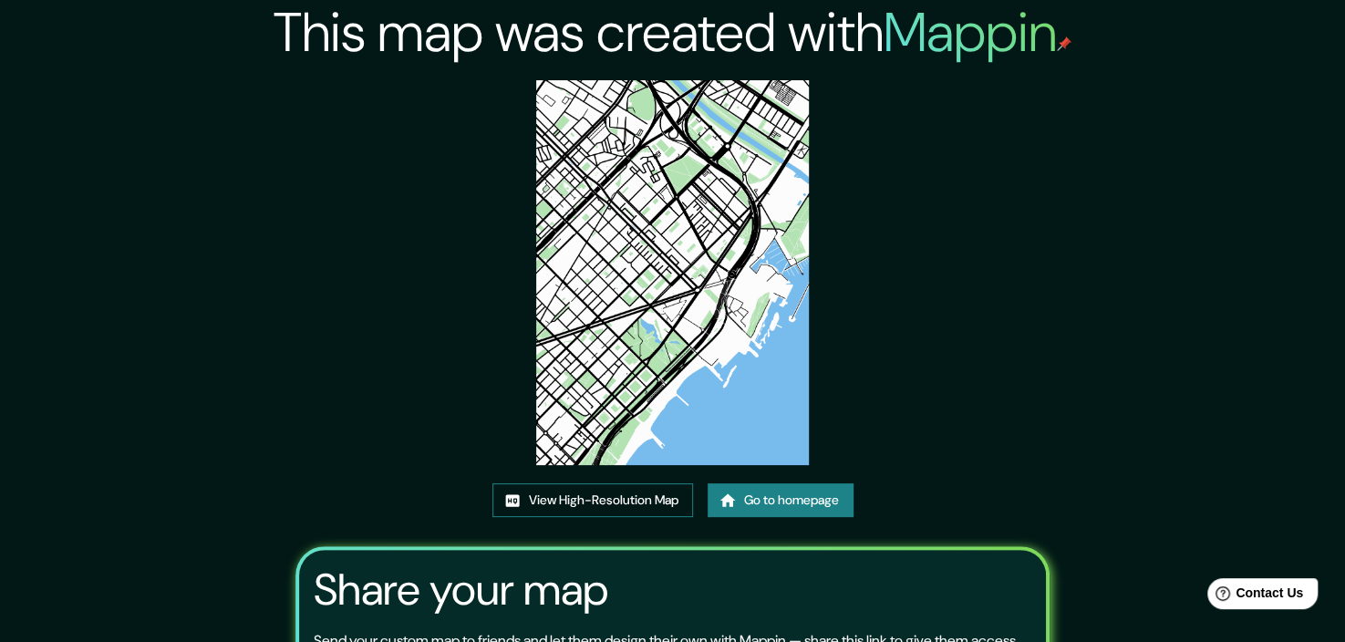
click at [608, 498] on link "View High-Resolution Map" at bounding box center [593, 500] width 201 height 34
